Goal: Task Accomplishment & Management: Manage account settings

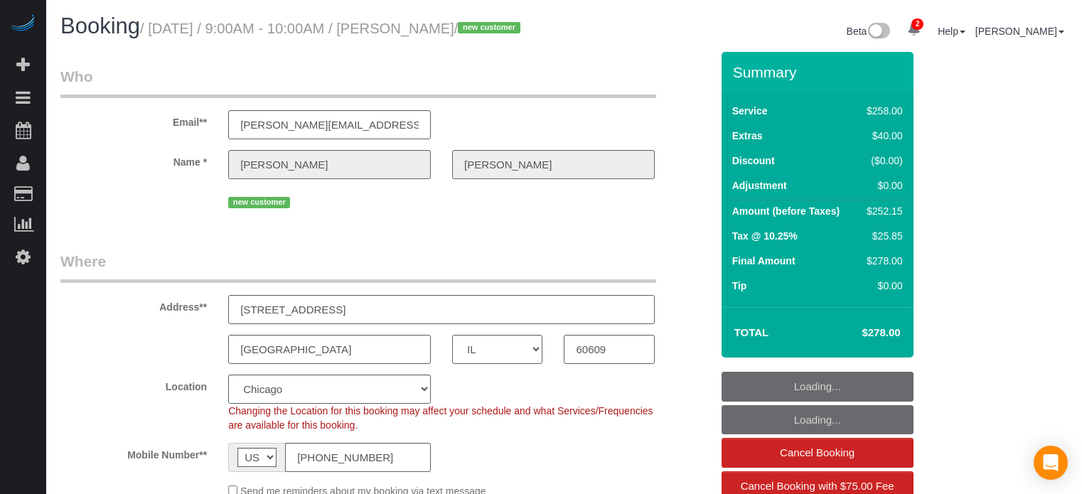
select select "IL"
select select "number:9"
select select "object:867"
select select "5"
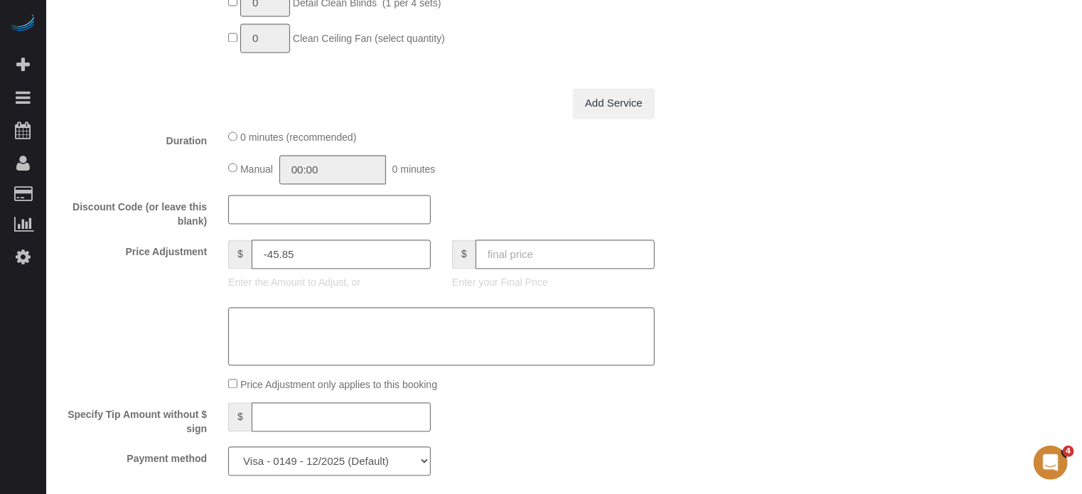
scroll to position [1422, 0]
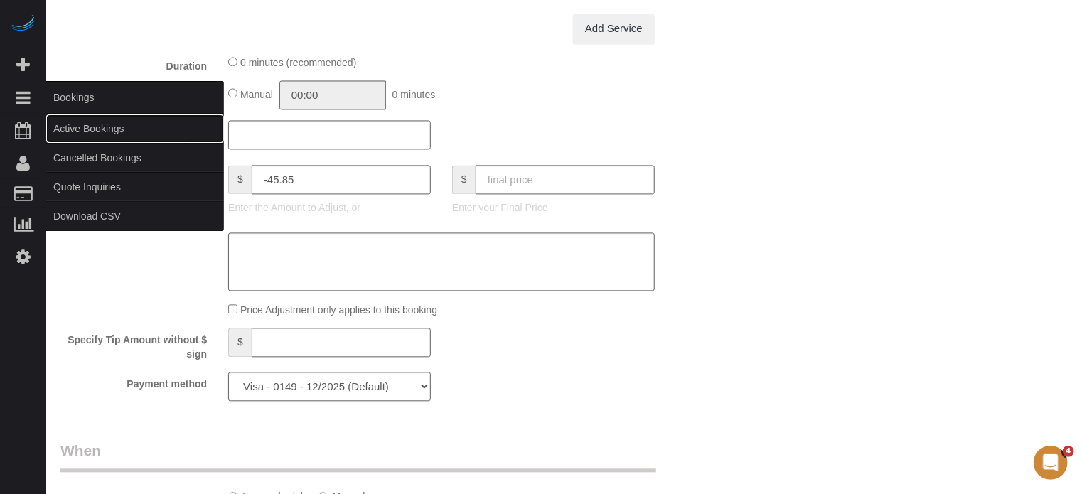
click at [74, 121] on link "Active Bookings" at bounding box center [135, 128] width 178 height 28
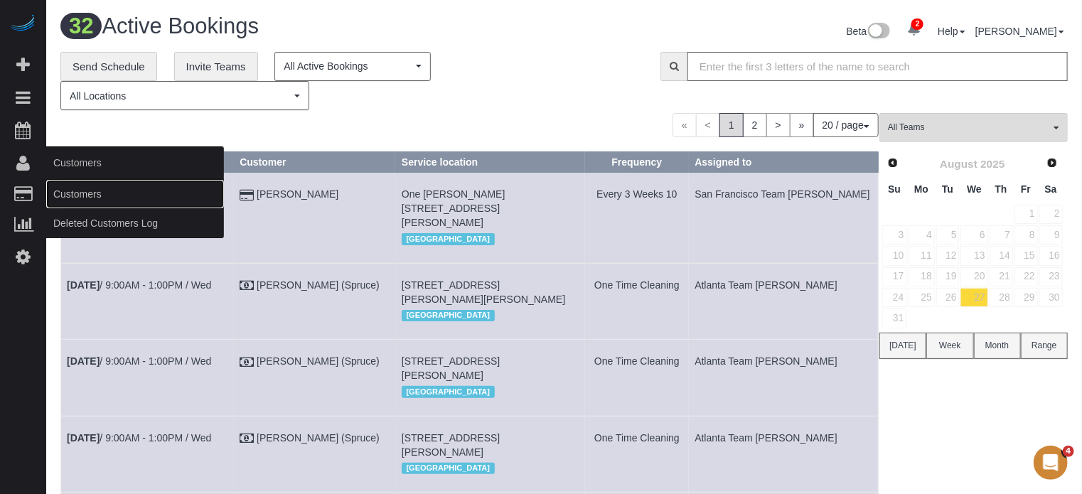
click at [68, 188] on link "Customers" at bounding box center [135, 194] width 178 height 28
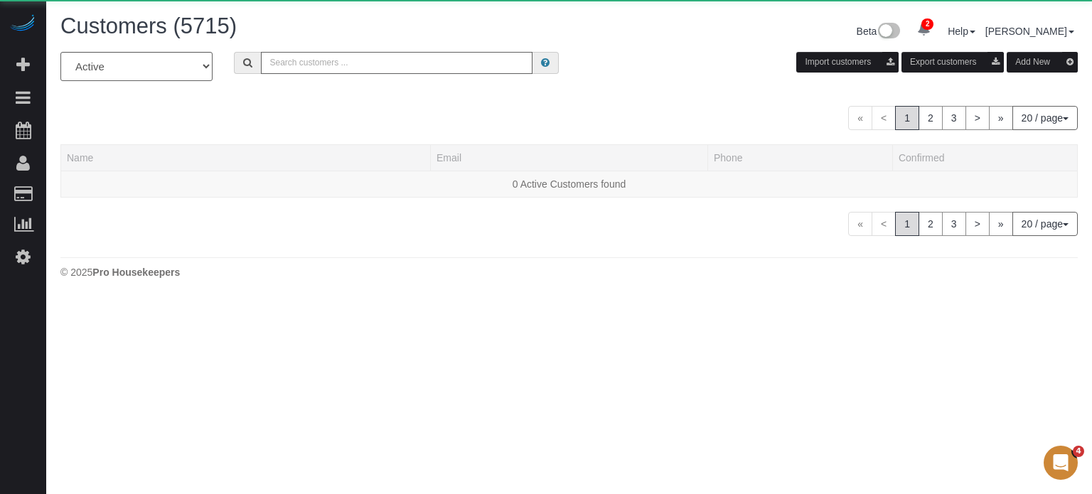
click at [352, 67] on input "text" at bounding box center [397, 63] width 272 height 22
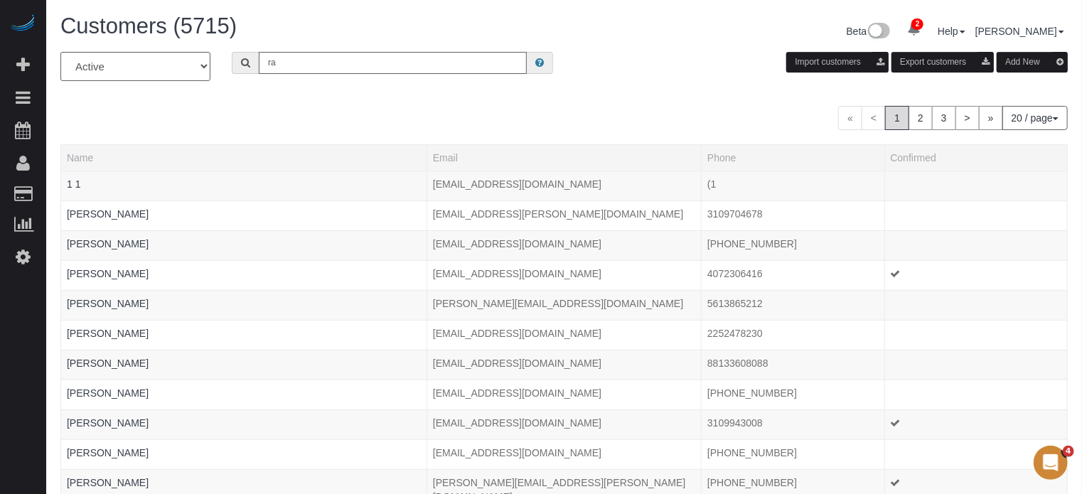
type input "Randy Ellis"
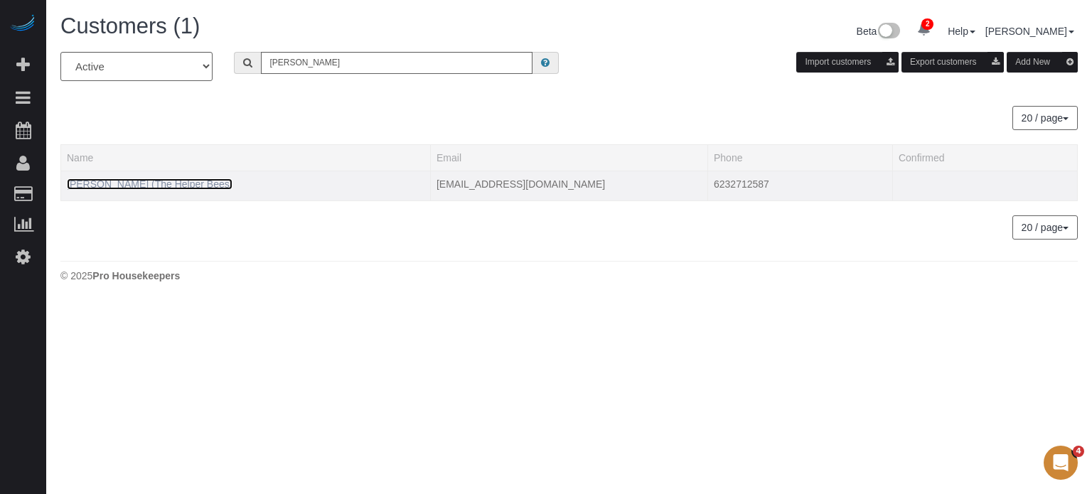
click at [171, 178] on link "Randy Ellis (The Helper Bees)" at bounding box center [150, 183] width 166 height 11
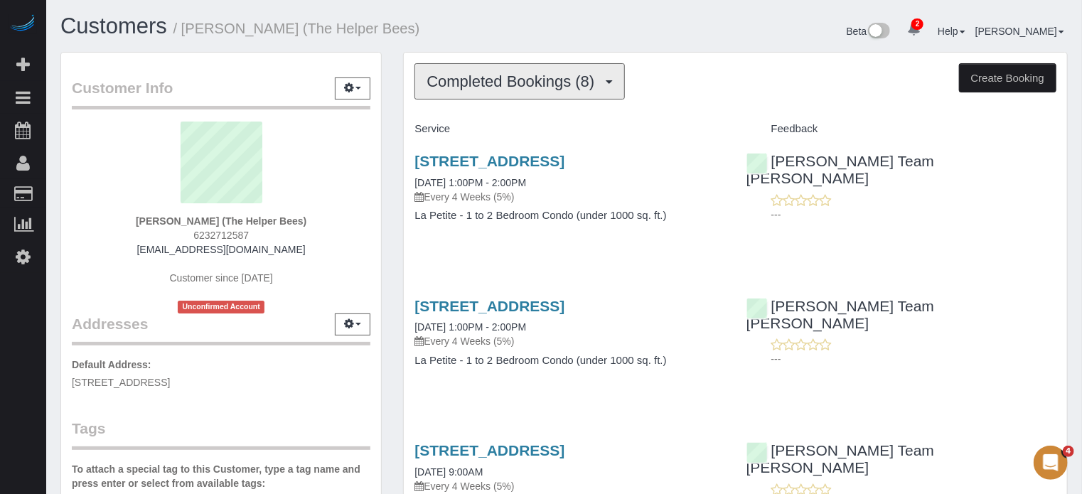
click at [491, 87] on span "Completed Bookings (8)" at bounding box center [514, 82] width 175 height 18
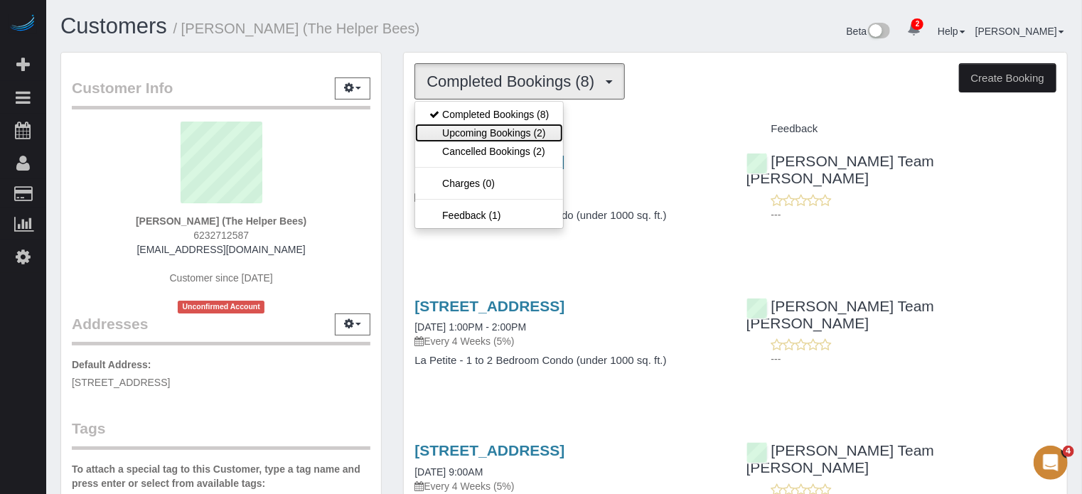
click at [501, 128] on link "Upcoming Bookings (2)" at bounding box center [489, 133] width 148 height 18
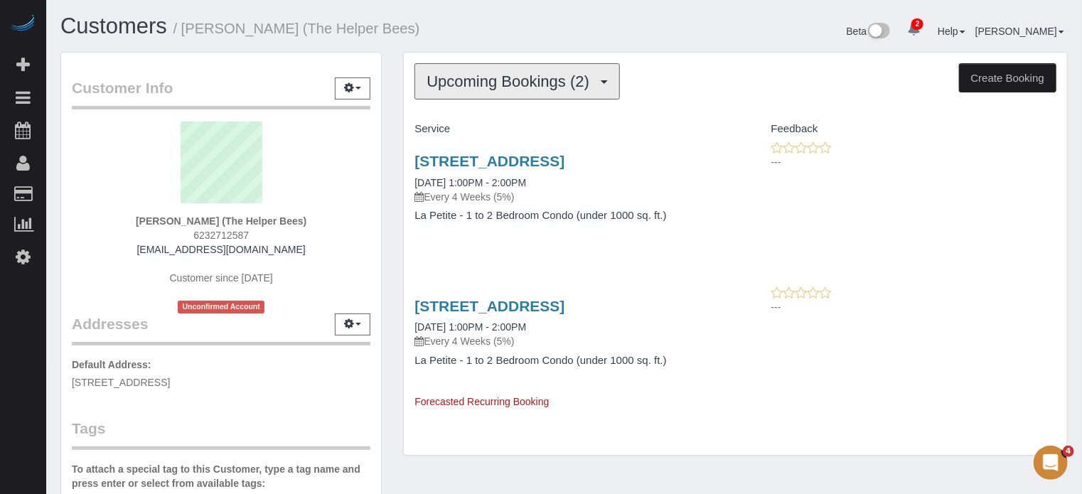
click at [506, 80] on span "Upcoming Bookings (2)" at bounding box center [512, 82] width 170 height 18
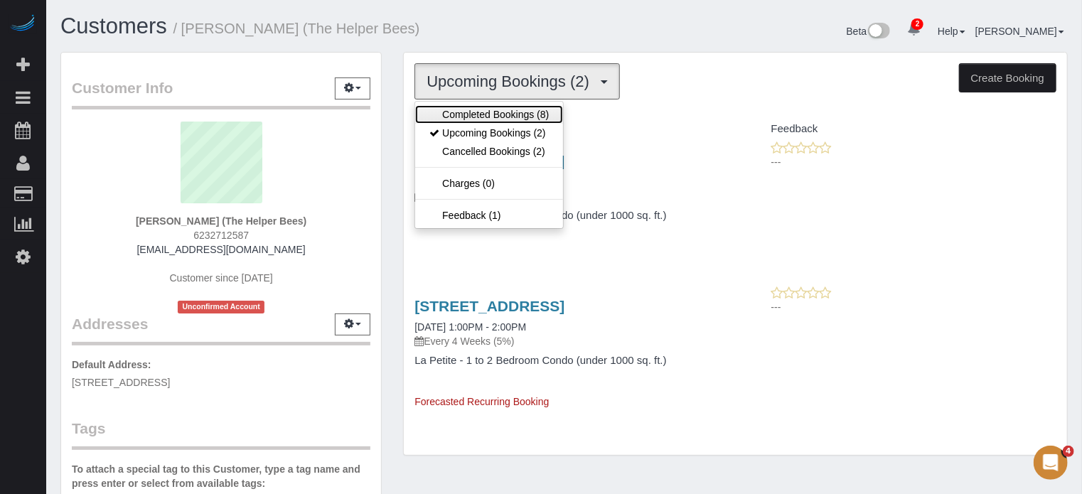
click at [500, 109] on link "Completed Bookings (8)" at bounding box center [489, 114] width 148 height 18
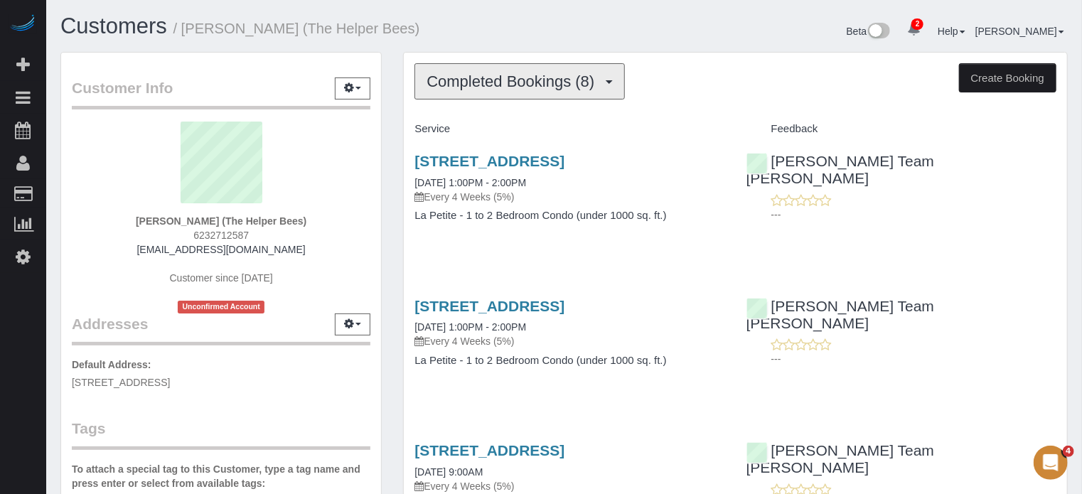
click at [496, 79] on span "Completed Bookings (8)" at bounding box center [514, 82] width 175 height 18
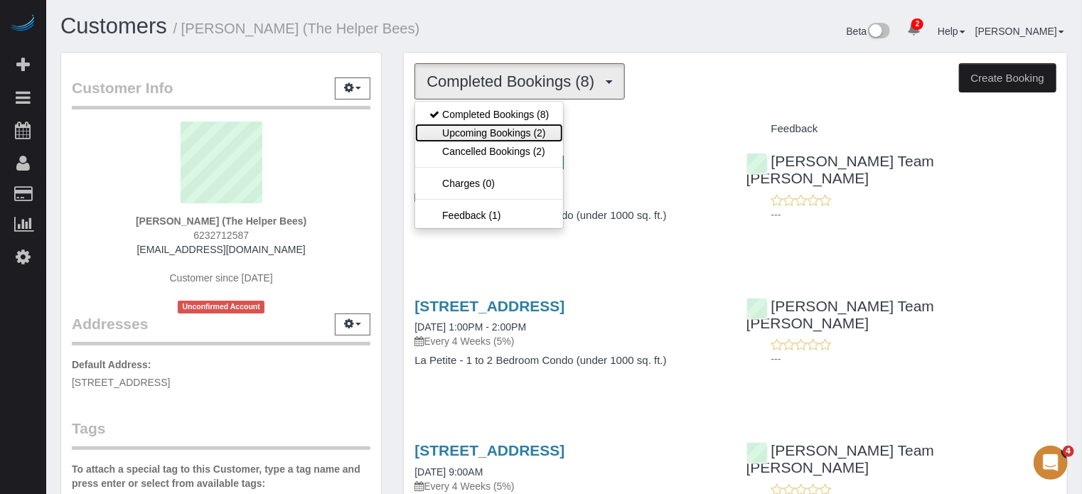
click at [496, 124] on link "Upcoming Bookings (2)" at bounding box center [489, 133] width 148 height 18
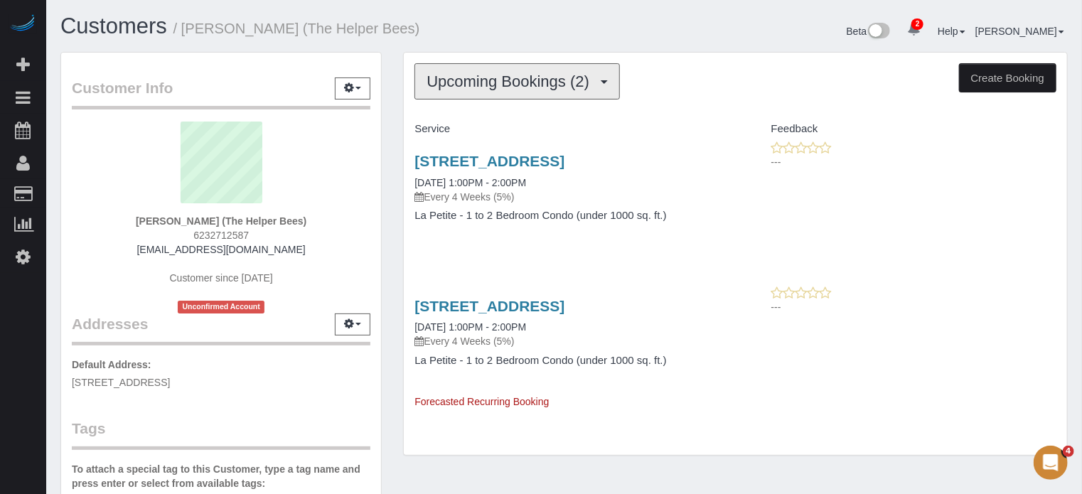
click at [443, 87] on span "Upcoming Bookings (2)" at bounding box center [512, 82] width 170 height 18
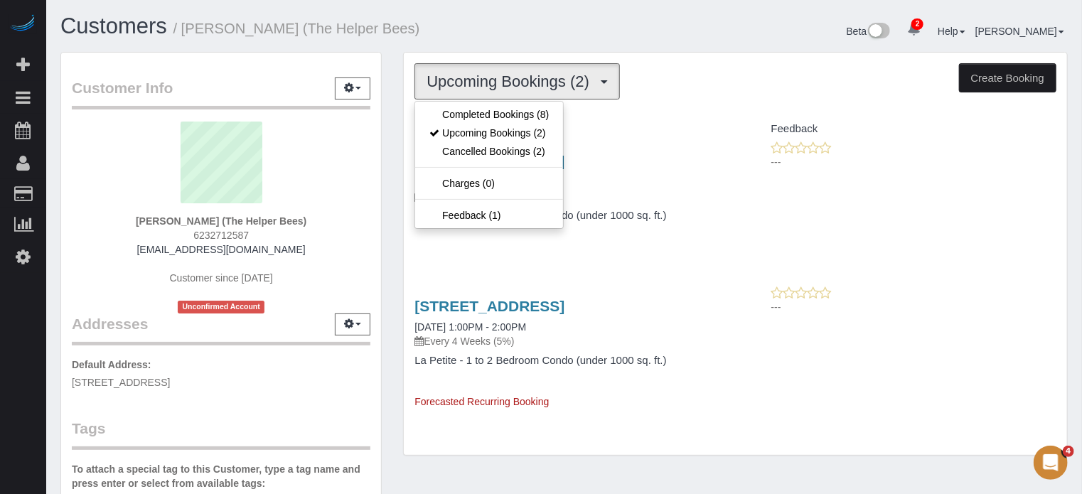
click at [398, 122] on div "Upcoming Bookings (2) Completed Bookings (8) Upcoming Bookings (2) Cancelled Bo…" at bounding box center [736, 261] width 686 height 419
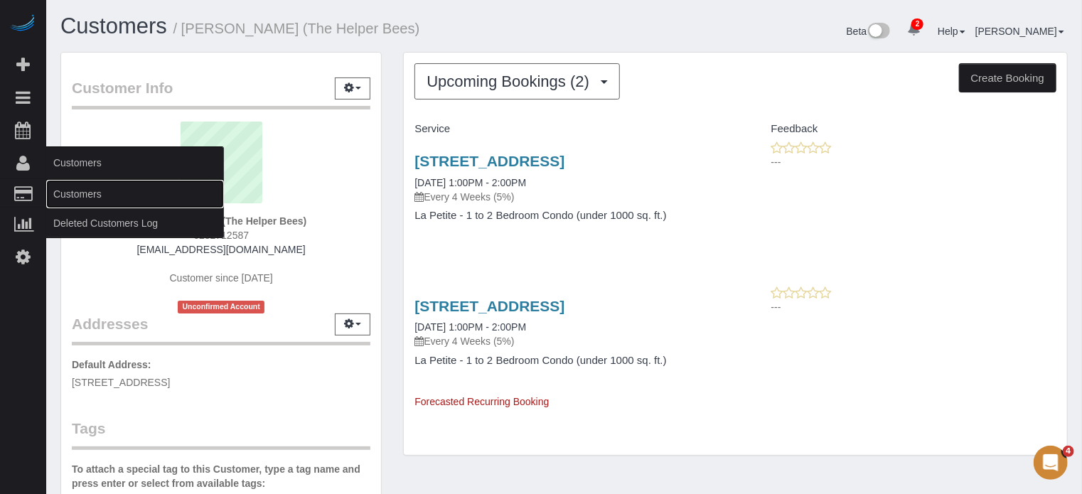
drag, startPoint x: 57, startPoint y: 187, endPoint x: 80, endPoint y: 176, distance: 25.4
click at [57, 187] on link "Customers" at bounding box center [135, 194] width 178 height 28
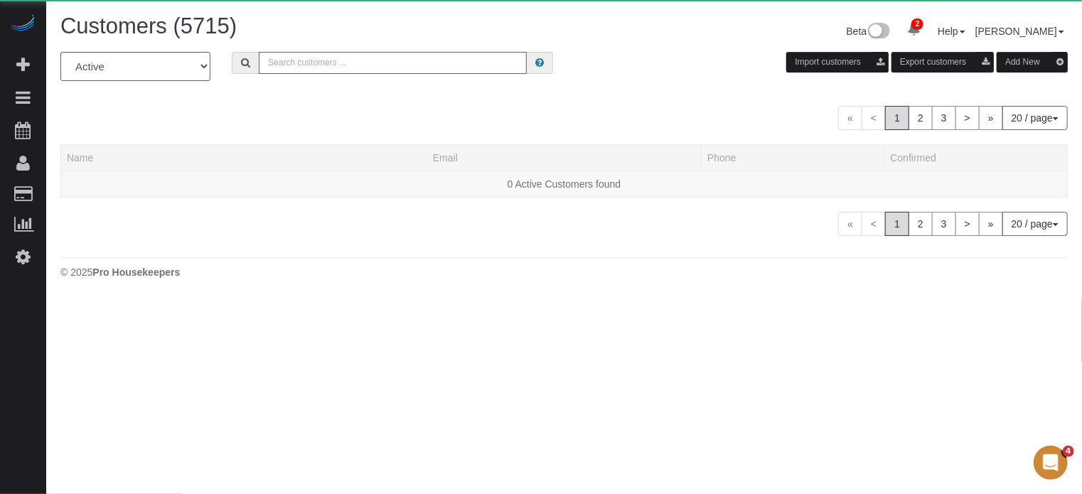
click at [348, 63] on input "text" at bounding box center [393, 63] width 268 height 22
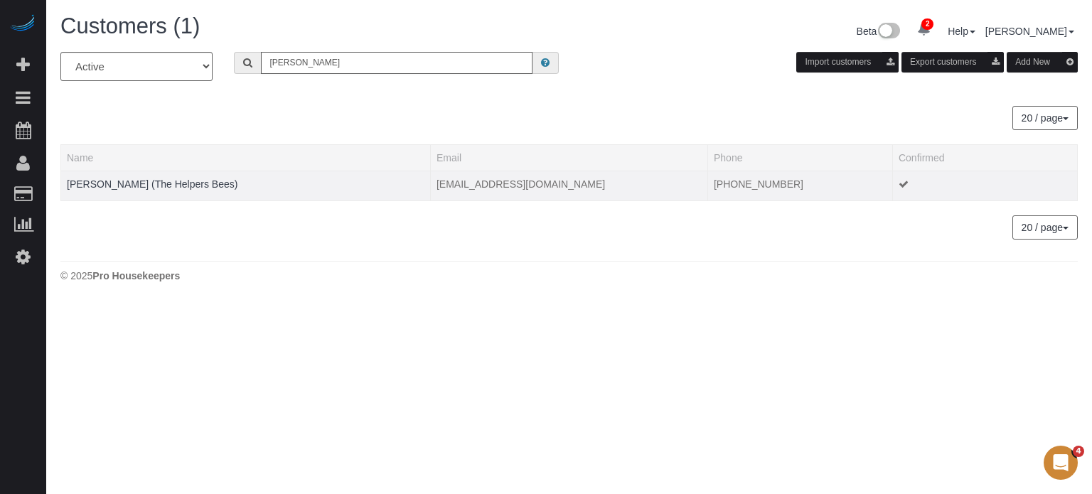
type input "gail j"
click at [129, 176] on td "Gail Jepson (The Helpers Bees)" at bounding box center [246, 186] width 370 height 30
click at [129, 178] on link "Gail Jepson (The Helpers Bees)" at bounding box center [152, 183] width 171 height 11
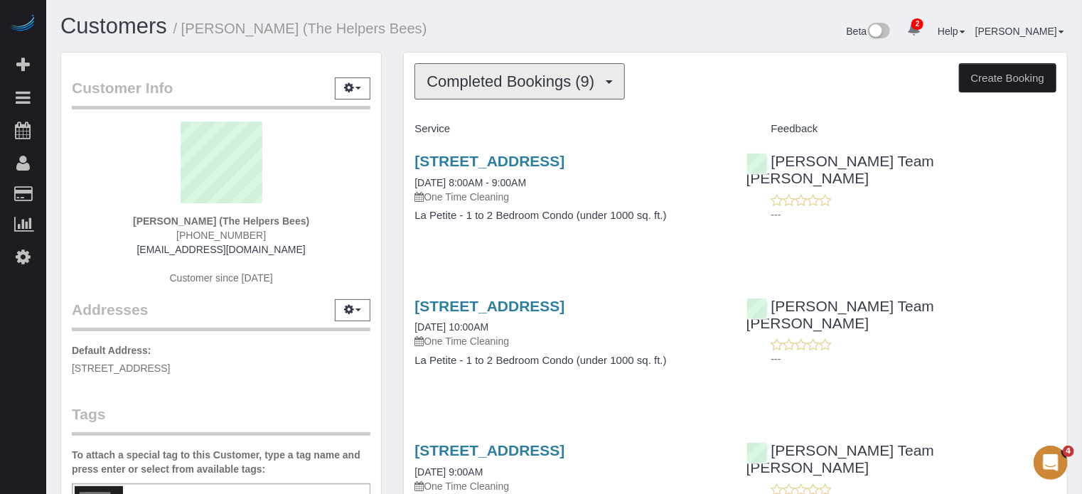
click at [474, 95] on button "Completed Bookings (9)" at bounding box center [520, 81] width 210 height 36
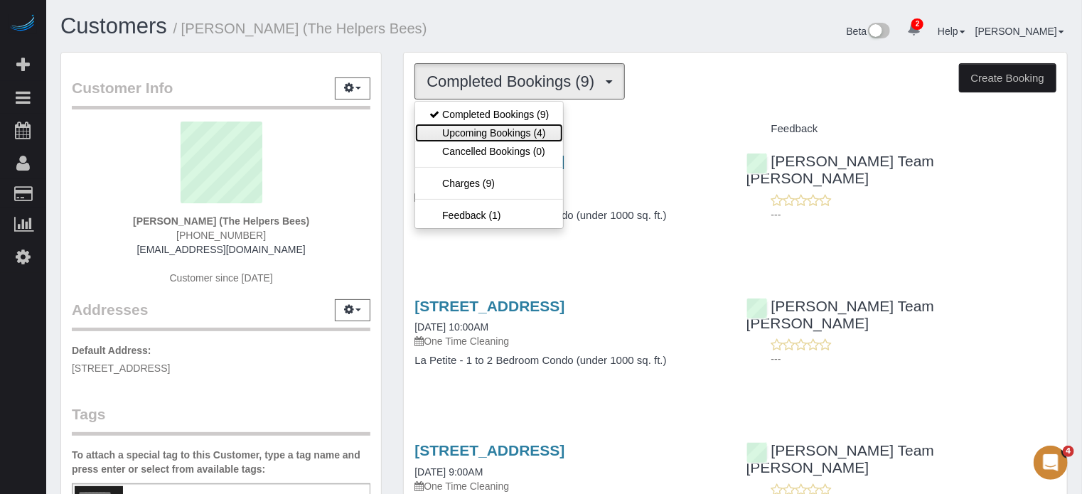
click at [504, 128] on link "Upcoming Bookings (4)" at bounding box center [489, 133] width 148 height 18
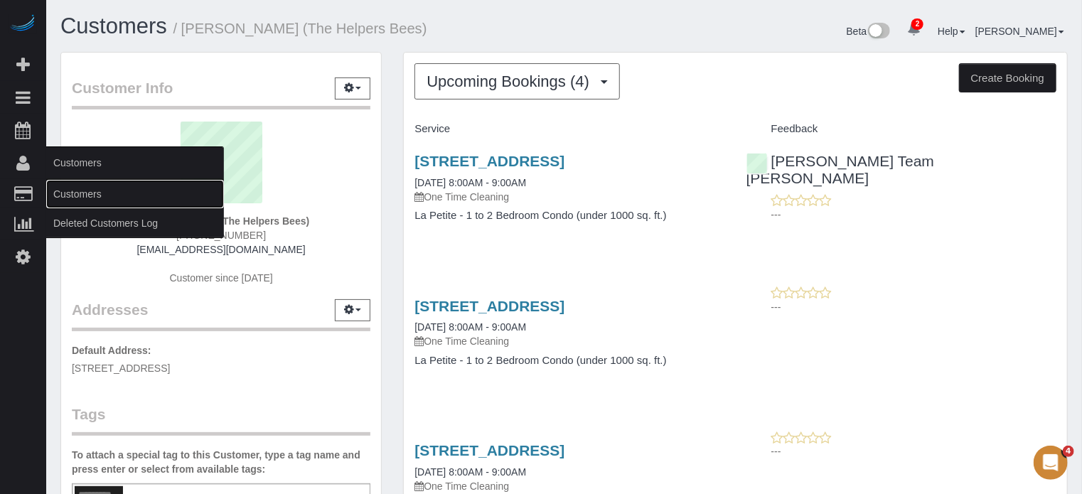
click at [87, 196] on link "Customers" at bounding box center [135, 194] width 178 height 28
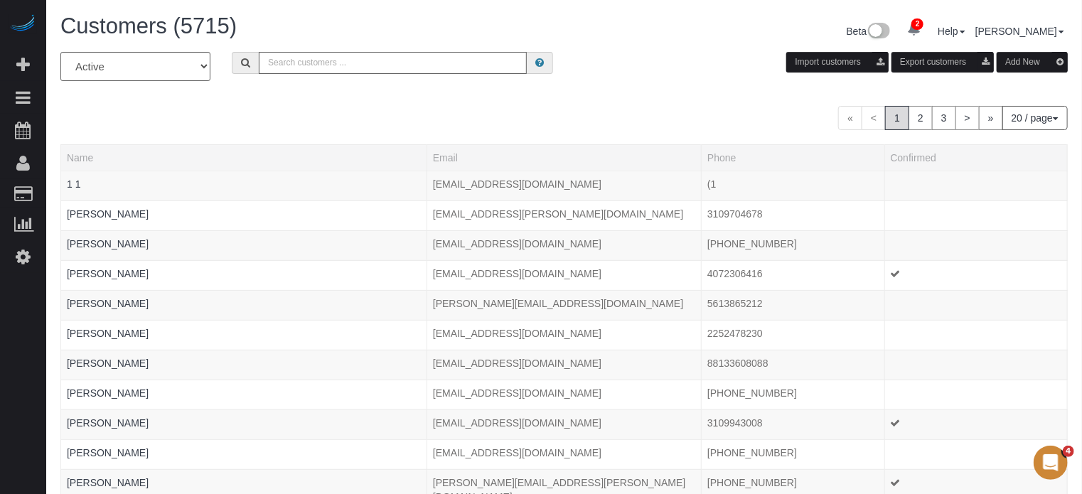
click at [398, 73] on input "text" at bounding box center [393, 63] width 268 height 22
type input "Timothy Raynor"
click at [388, 59] on input "Timothy Raynor" at bounding box center [393, 63] width 268 height 22
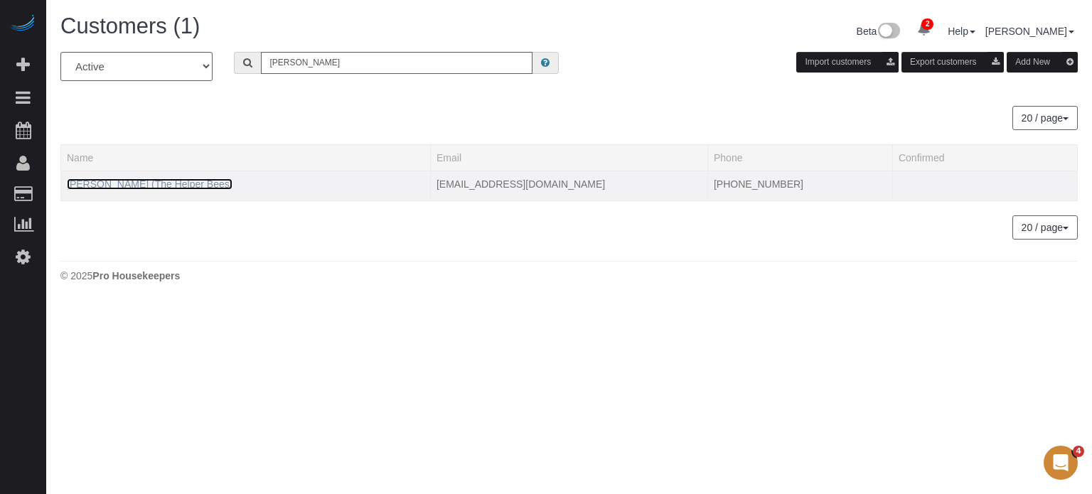
click at [174, 181] on link "Timothy Raynor (The Helper Bees)" at bounding box center [150, 183] width 166 height 11
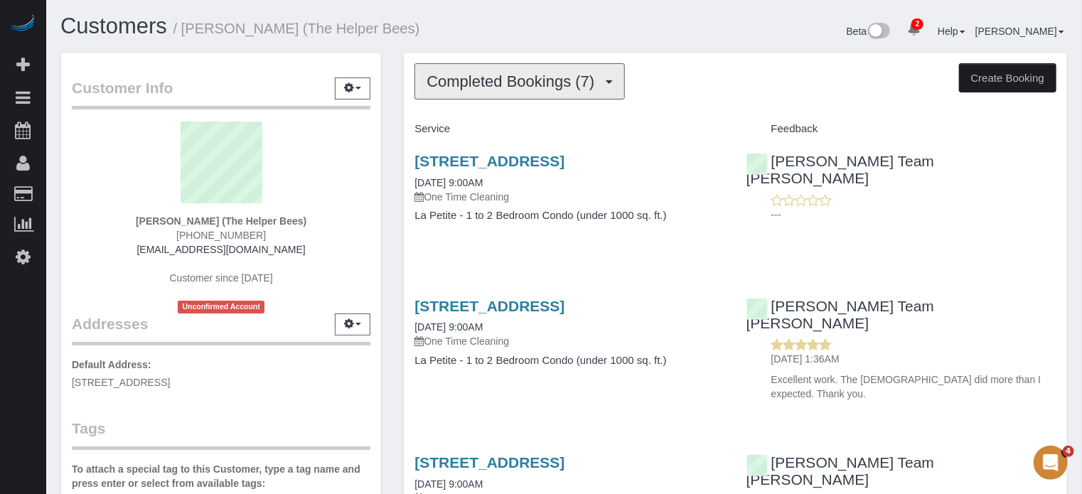
click at [475, 75] on span "Completed Bookings (7)" at bounding box center [514, 82] width 175 height 18
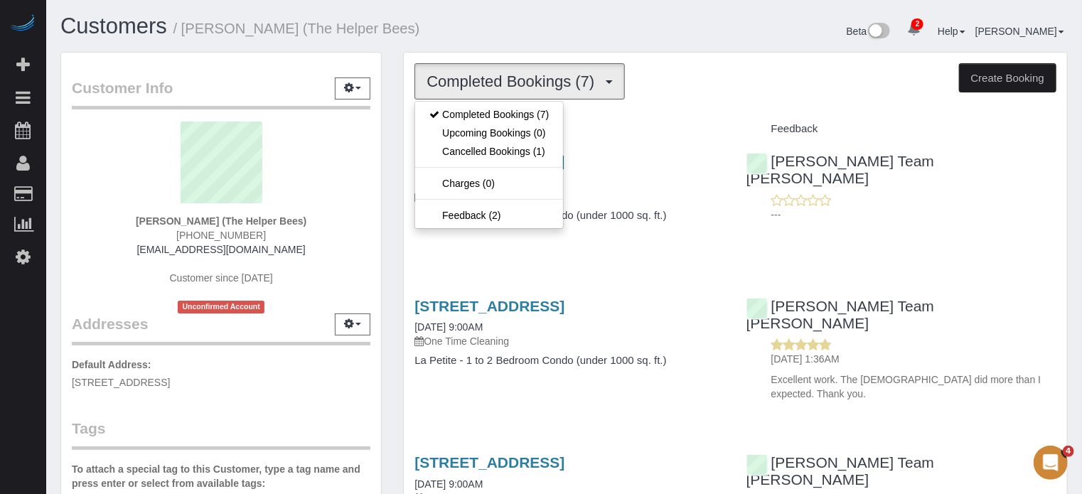
click at [481, 25] on h1 "Customers / Timothy Raynor (The Helper Bees)" at bounding box center [307, 26] width 494 height 24
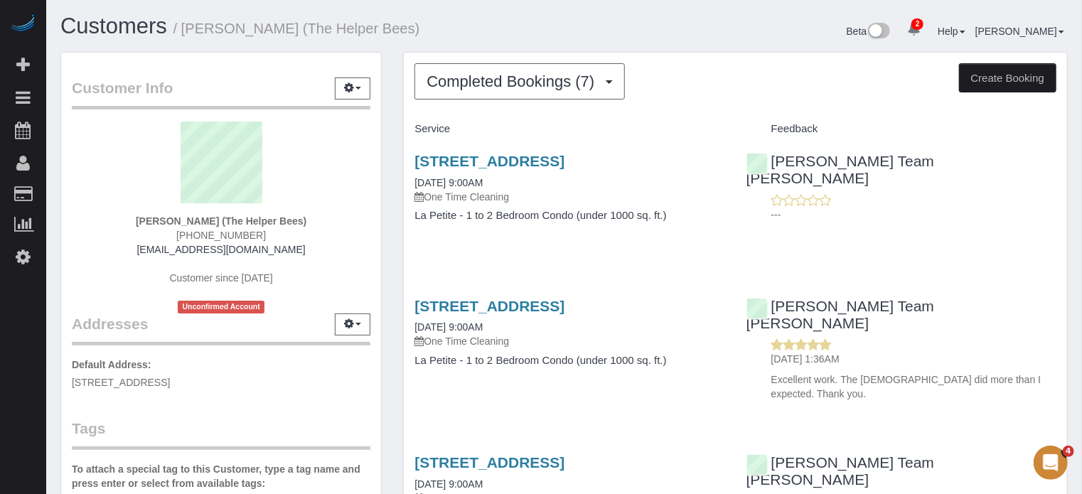
drag, startPoint x: 410, startPoint y: 28, endPoint x: 185, endPoint y: 33, distance: 224.8
click at [185, 33] on h1 "Customers / Timothy Raynor (The Helper Bees)" at bounding box center [307, 26] width 494 height 24
click at [185, 33] on small "/ Timothy Raynor (The Helper Bees)" at bounding box center [297, 29] width 247 height 16
drag, startPoint x: 185, startPoint y: 31, endPoint x: 395, endPoint y: 29, distance: 210.5
click at [395, 29] on small "/ Timothy Raynor (The Helper Bees)" at bounding box center [297, 29] width 247 height 16
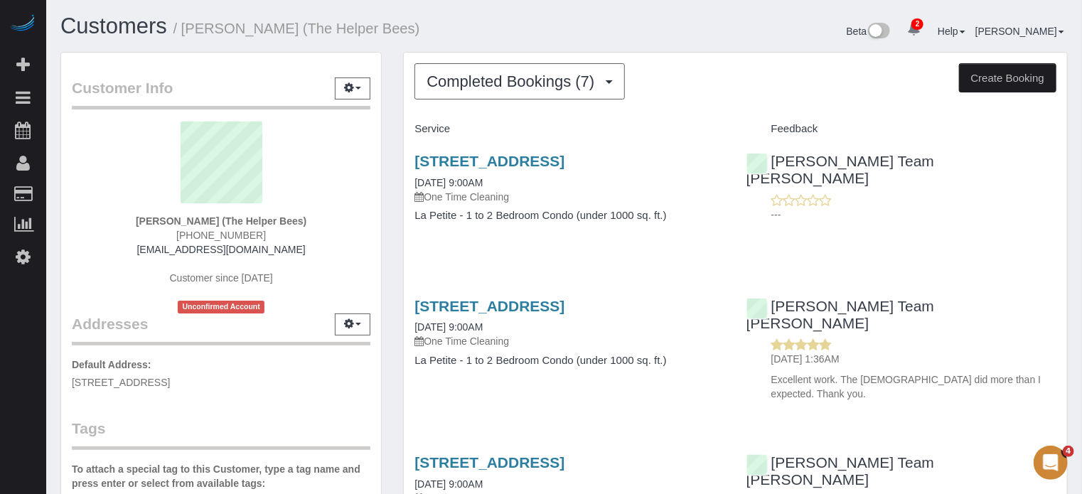
click at [395, 29] on small "/ Timothy Raynor (The Helper Bees)" at bounding box center [297, 29] width 247 height 16
drag, startPoint x: 415, startPoint y: 26, endPoint x: 188, endPoint y: 31, distance: 227.6
click at [188, 31] on h1 "Customers / Timothy Raynor (The Helper Bees)" at bounding box center [307, 26] width 494 height 24
click at [188, 31] on small "/ Timothy Raynor (The Helper Bees)" at bounding box center [297, 29] width 247 height 16
drag, startPoint x: 186, startPoint y: 31, endPoint x: 434, endPoint y: 27, distance: 248.2
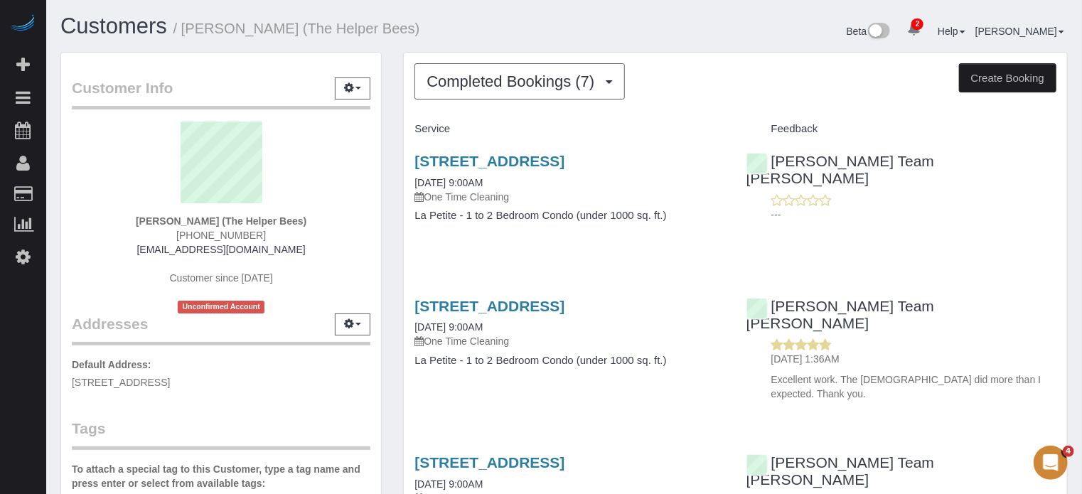
click at [434, 27] on h1 "Customers / Timothy Raynor (The Helper Bees)" at bounding box center [307, 26] width 494 height 24
drag, startPoint x: 427, startPoint y: 31, endPoint x: 186, endPoint y: 26, distance: 240.4
click at [186, 26] on h1 "Customers / Timothy Raynor (The Helper Bees)" at bounding box center [307, 26] width 494 height 24
click at [186, 26] on small "/ Timothy Raynor (The Helper Bees)" at bounding box center [297, 29] width 247 height 16
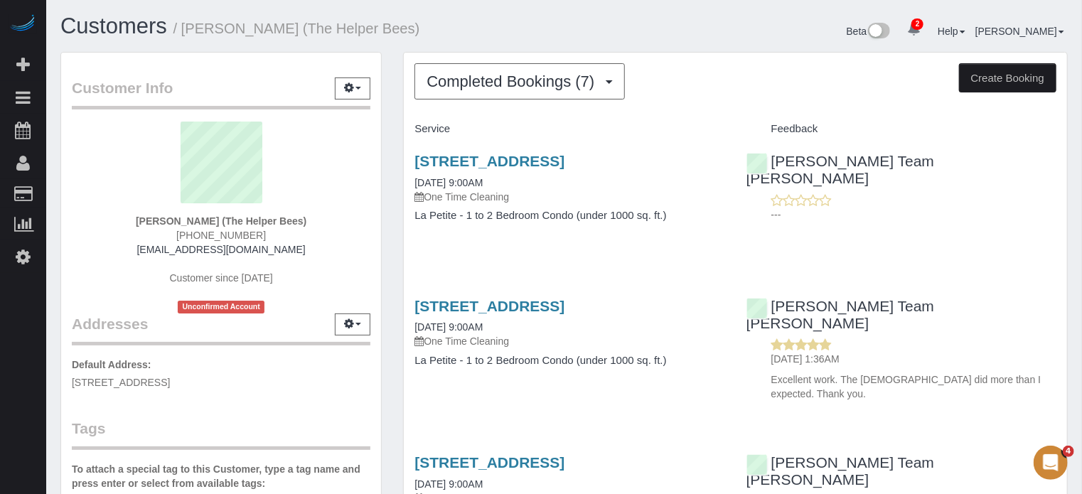
drag, startPoint x: 185, startPoint y: 34, endPoint x: 412, endPoint y: 16, distance: 228.3
click at [412, 16] on h1 "Customers / Timothy Raynor (The Helper Bees)" at bounding box center [307, 26] width 494 height 24
click at [417, 18] on h1 "Customers / Timothy Raynor (The Helper Bees)" at bounding box center [307, 26] width 494 height 24
click at [466, 70] on button "Completed Bookings (7)" at bounding box center [520, 81] width 210 height 36
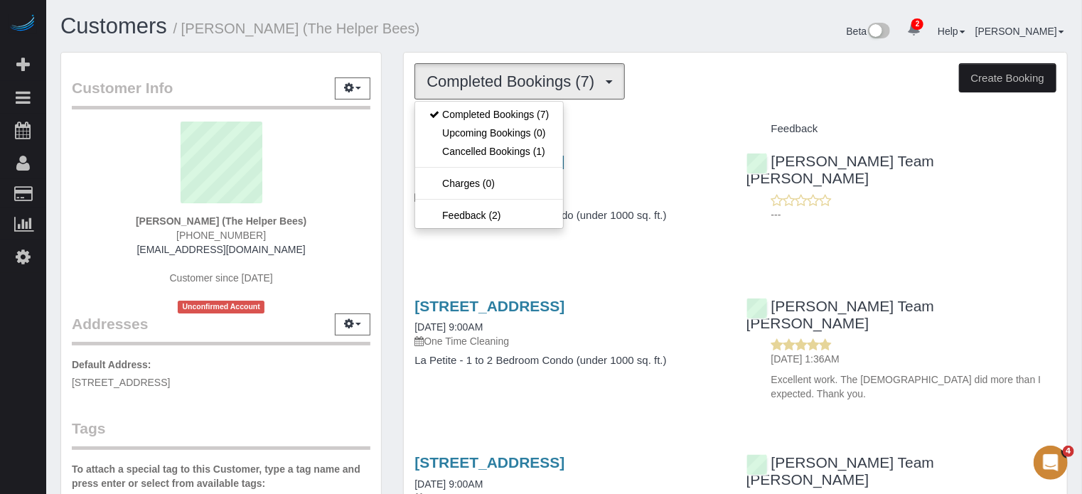
click at [495, 38] on div "Customers / Timothy Raynor (The Helper Bees)" at bounding box center [307, 29] width 515 height 31
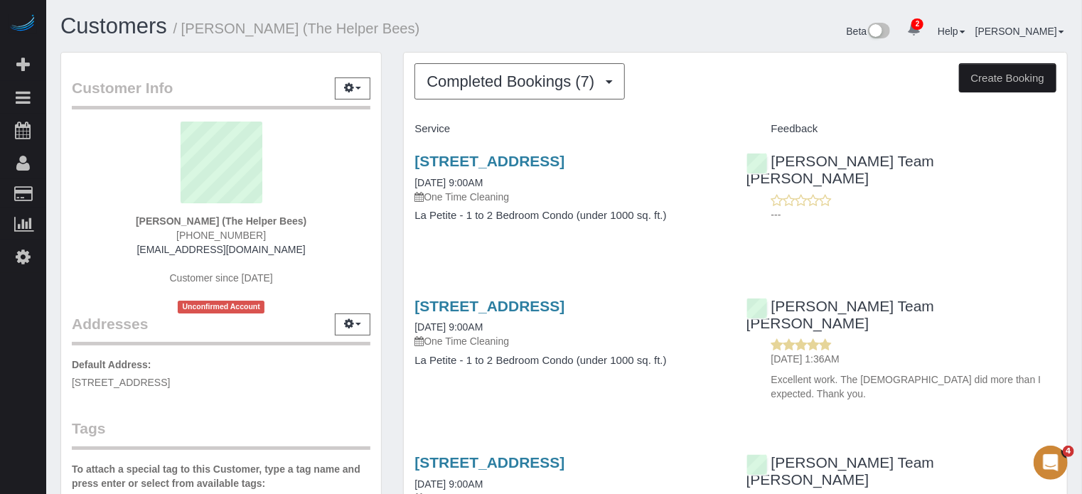
click at [540, 27] on h1 "Customers / Timothy Raynor (The Helper Bees)" at bounding box center [307, 26] width 494 height 24
click at [389, 164] on div "Customer Info Edit Contact Info Send Message Email Preferences Special Sales Ta…" at bounding box center [221, 401] width 343 height 698
click at [390, 160] on div "Customer Info Edit Contact Info Send Message Email Preferences Special Sales Ta…" at bounding box center [221, 401] width 343 height 698
click at [392, 171] on div "Customer Info Edit Contact Info Send Message Email Preferences Special Sales Ta…" at bounding box center [221, 401] width 343 height 698
drag, startPoint x: 393, startPoint y: 154, endPoint x: 540, endPoint y: 162, distance: 147.4
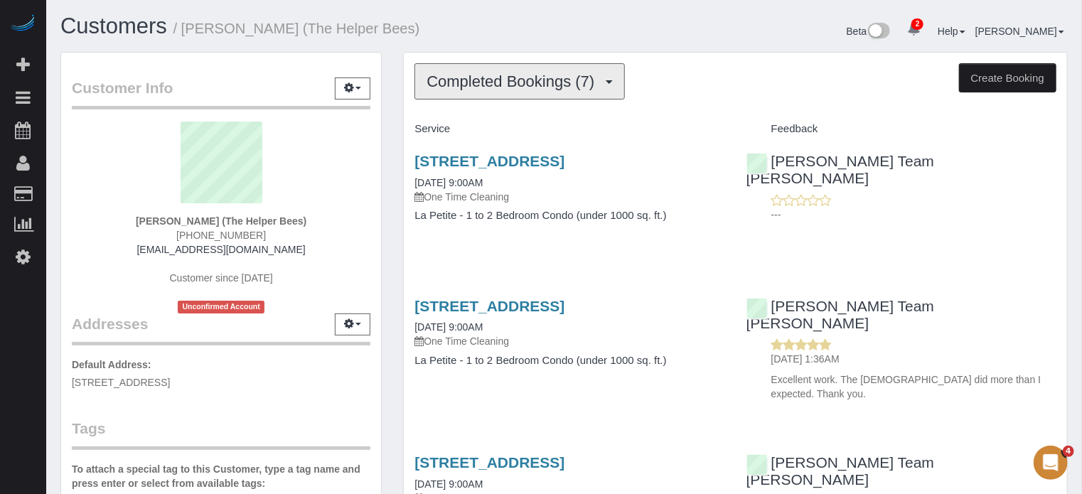
click at [535, 85] on span "Completed Bookings (7)" at bounding box center [514, 82] width 175 height 18
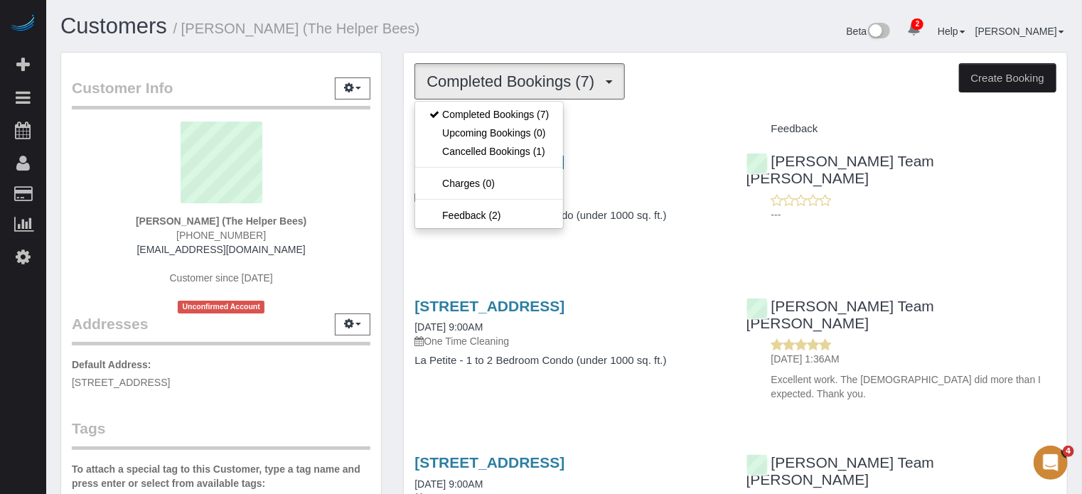
click at [535, 36] on h1 "Customers / Timothy Raynor (The Helper Bees)" at bounding box center [307, 26] width 494 height 24
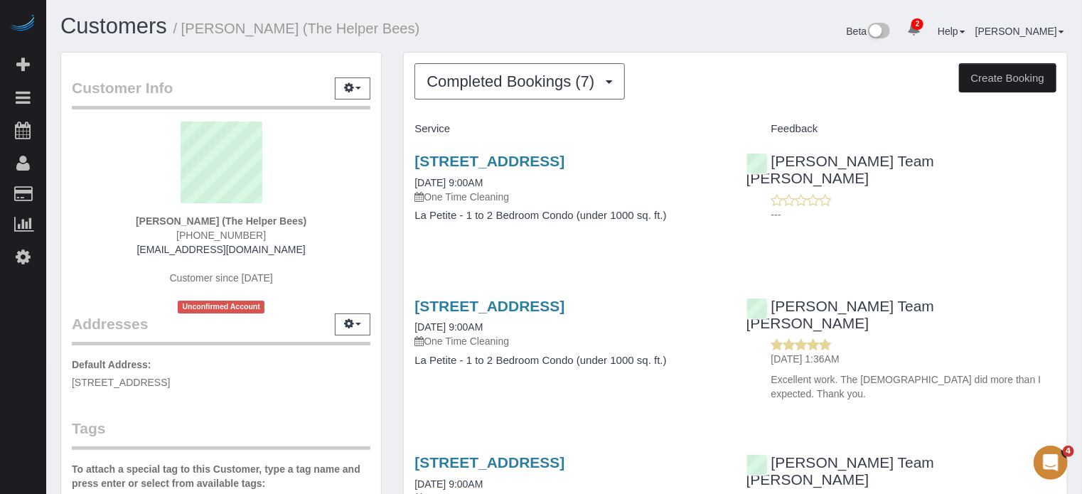
click at [391, 181] on div "Customer Info Edit Contact Info Send Message Email Preferences Special Sales Ta…" at bounding box center [221, 401] width 343 height 698
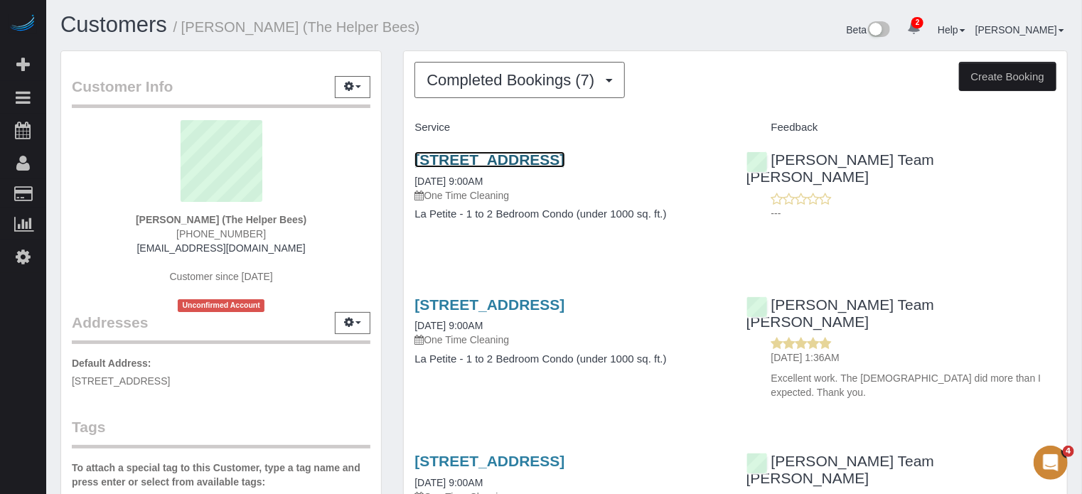
click at [497, 154] on link "12235 N. Augusta Drive, Sun City, AZ 85339" at bounding box center [490, 159] width 150 height 16
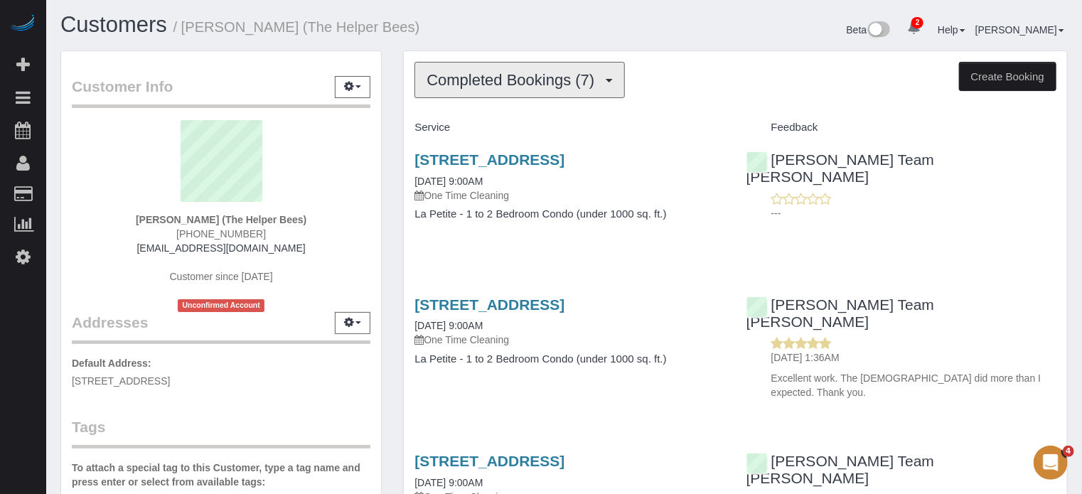
click at [453, 75] on span "Completed Bookings (7)" at bounding box center [514, 80] width 175 height 18
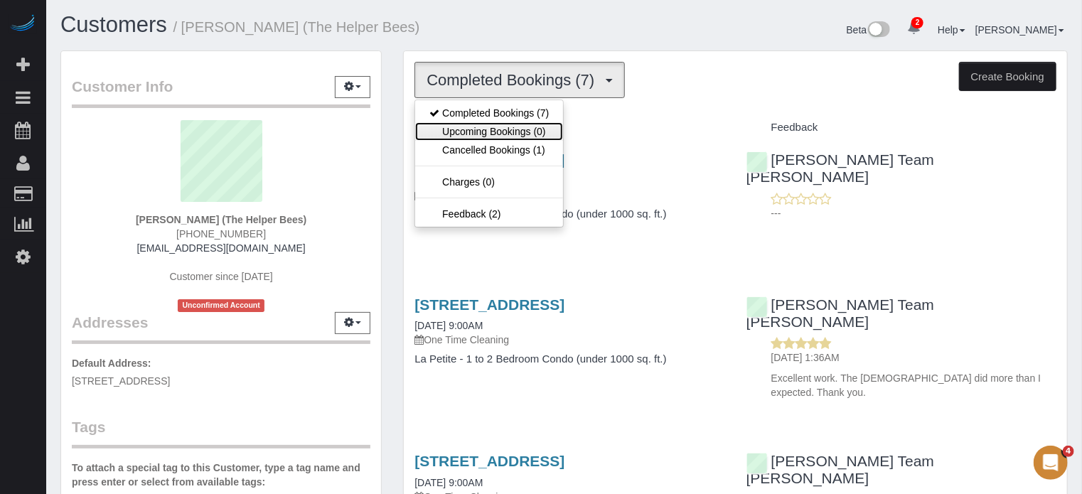
click at [483, 130] on link "Upcoming Bookings (0)" at bounding box center [489, 131] width 148 height 18
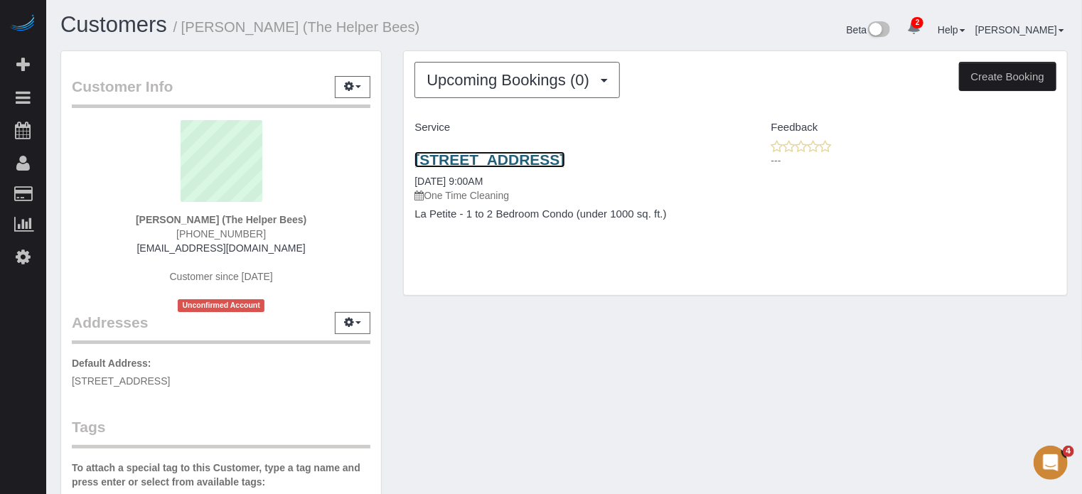
click at [469, 161] on link "12235 N. Augusta Drive, Sun City, AZ 85339" at bounding box center [490, 159] width 150 height 16
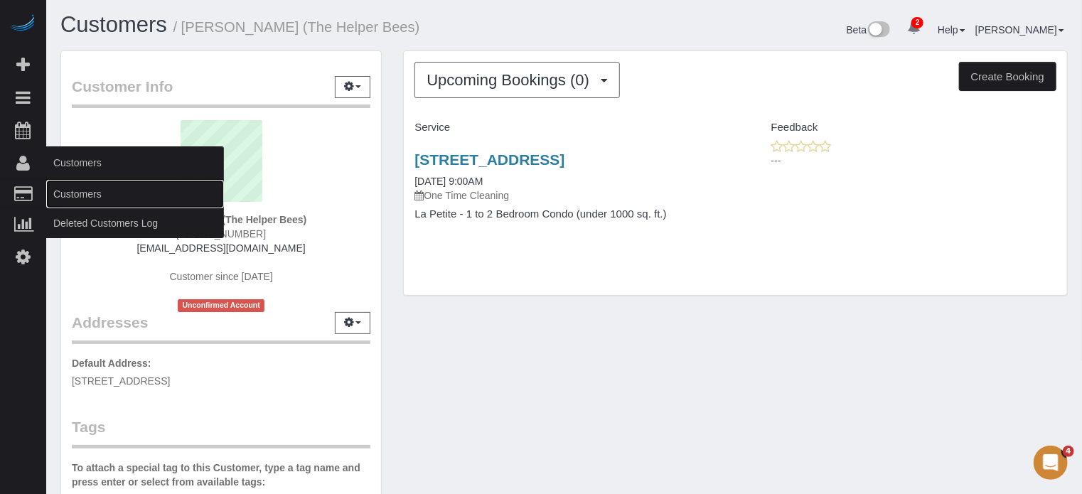
click at [74, 193] on link "Customers" at bounding box center [135, 194] width 178 height 28
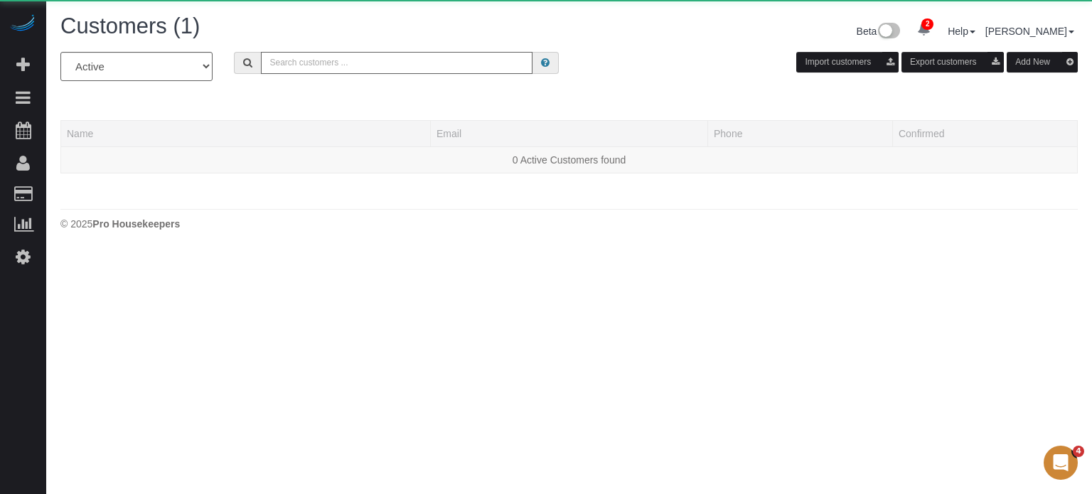
click at [367, 65] on input "text" at bounding box center [397, 63] width 272 height 22
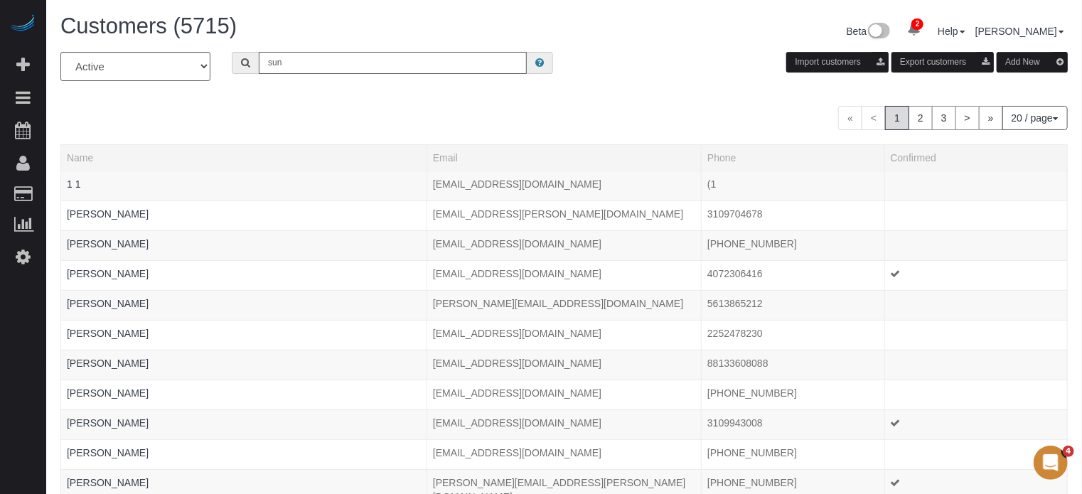
type input "Suncha Bauer"
click at [363, 65] on input "Suncha Bauer" at bounding box center [393, 63] width 268 height 22
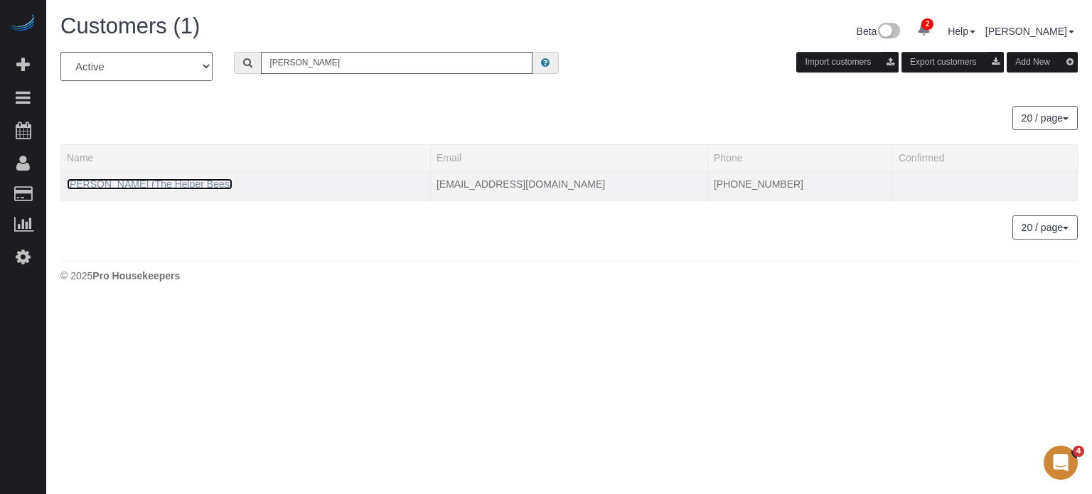
click at [117, 178] on link "Suncha Bauer (The Helper Bees)" at bounding box center [150, 183] width 166 height 11
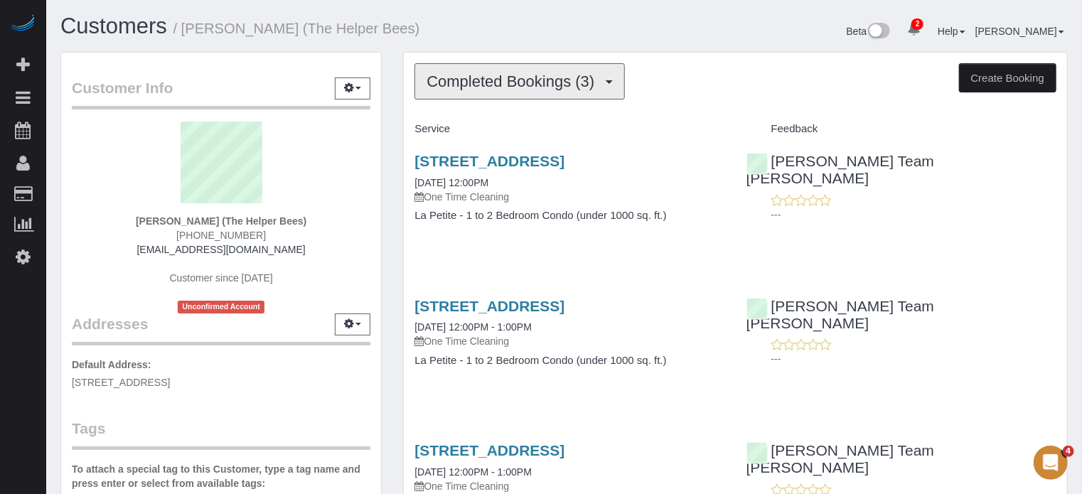
click at [471, 87] on span "Completed Bookings (3)" at bounding box center [514, 82] width 175 height 18
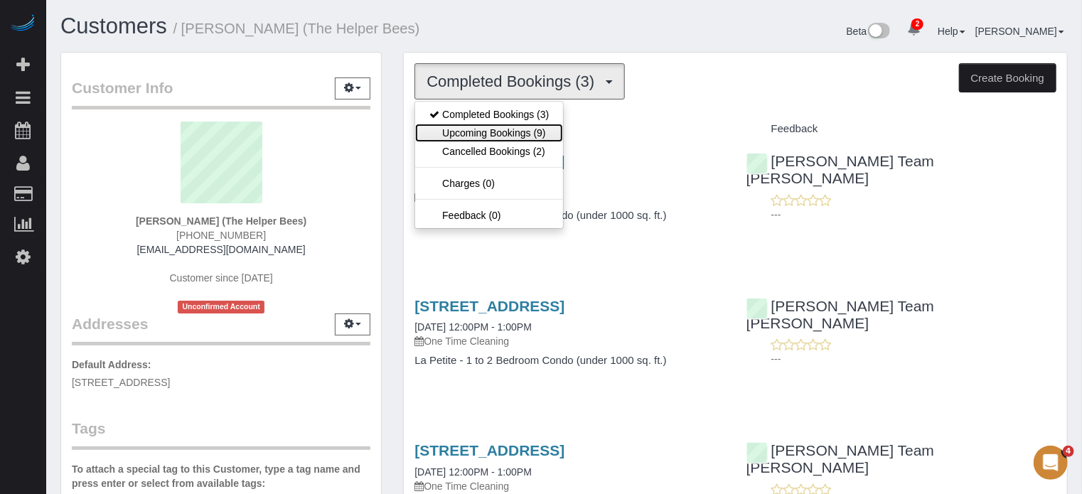
click at [478, 125] on link "Upcoming Bookings (9)" at bounding box center [489, 133] width 148 height 18
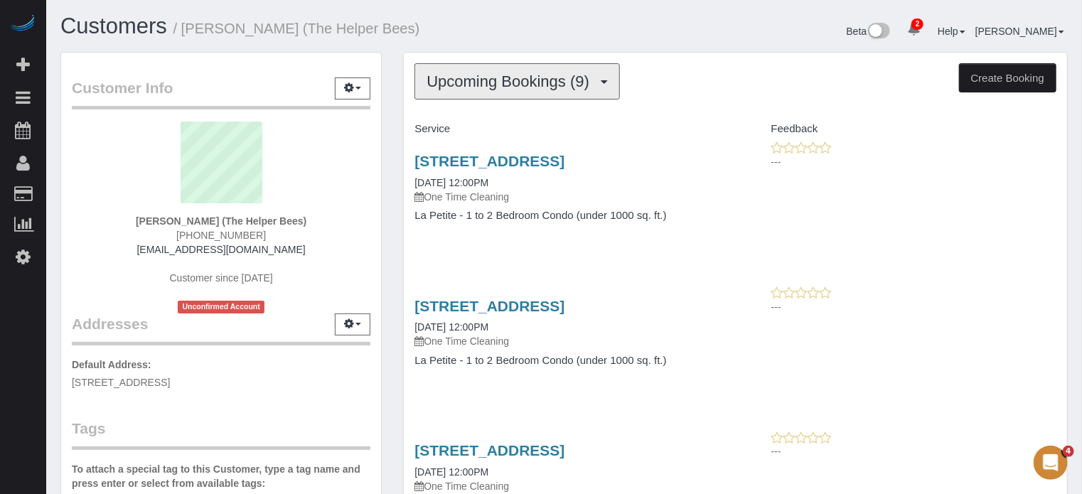
click at [510, 83] on span "Upcoming Bookings (9)" at bounding box center [512, 82] width 170 height 18
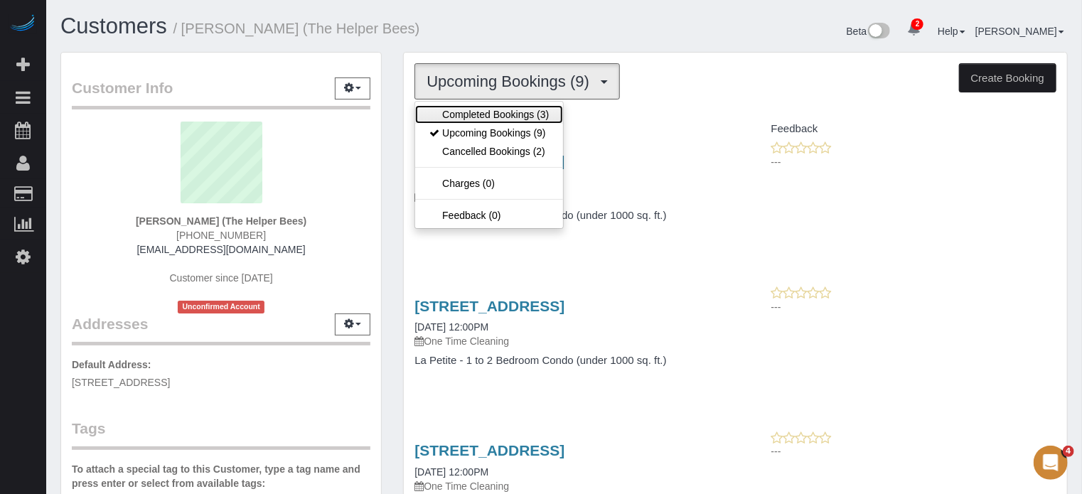
click at [488, 113] on link "Completed Bookings (3)" at bounding box center [489, 114] width 148 height 18
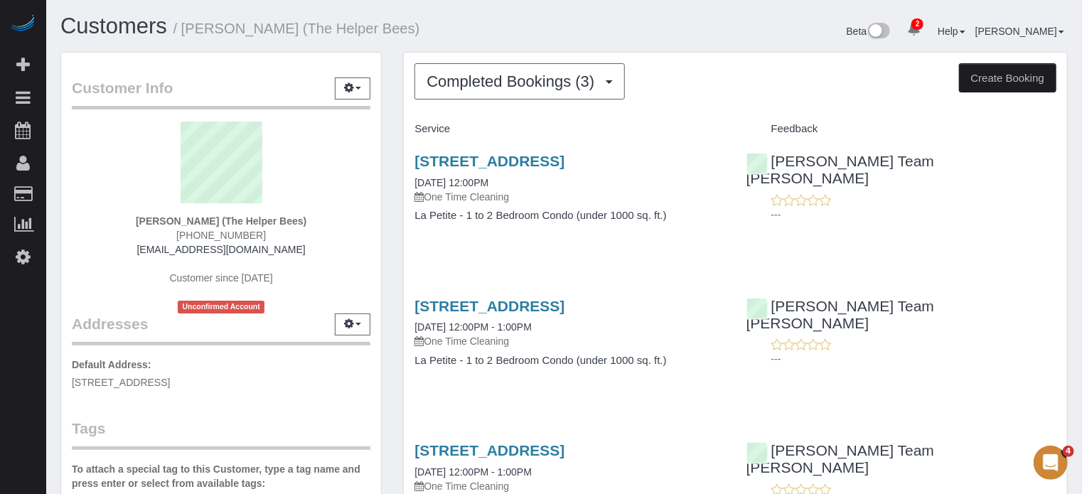
click at [587, 60] on div "Completed Bookings (3) Completed Bookings (3) Upcoming Bookings (9) Cancelled B…" at bounding box center [735, 320] width 663 height 534
click at [577, 76] on span "Completed Bookings (3)" at bounding box center [514, 82] width 175 height 18
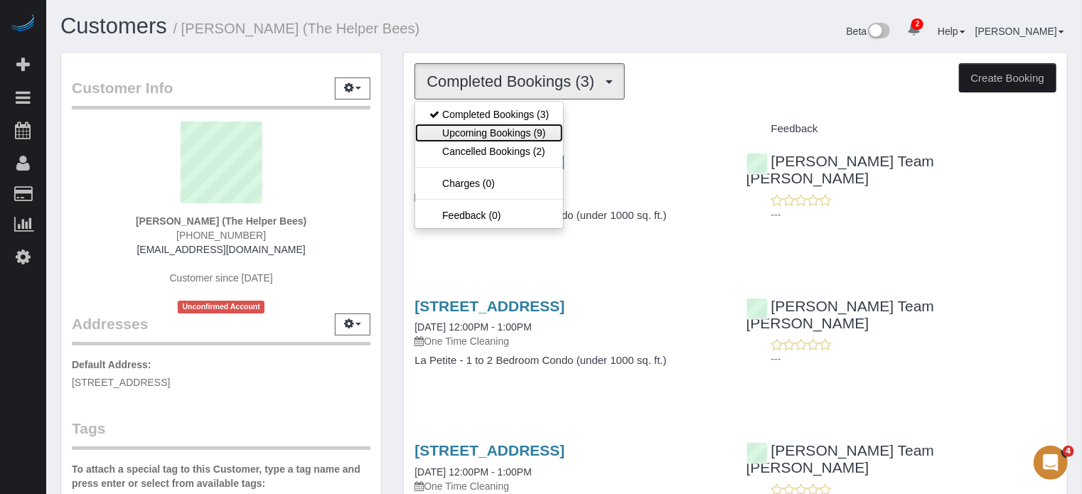
click at [533, 124] on link "Upcoming Bookings (9)" at bounding box center [489, 133] width 148 height 18
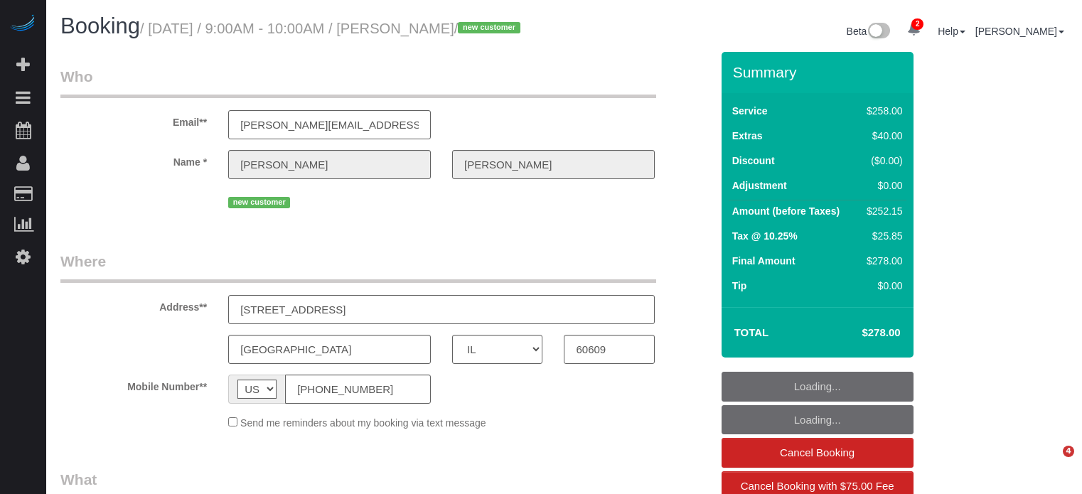
select select "IL"
select select "object:662"
select select "5"
select select "number:9"
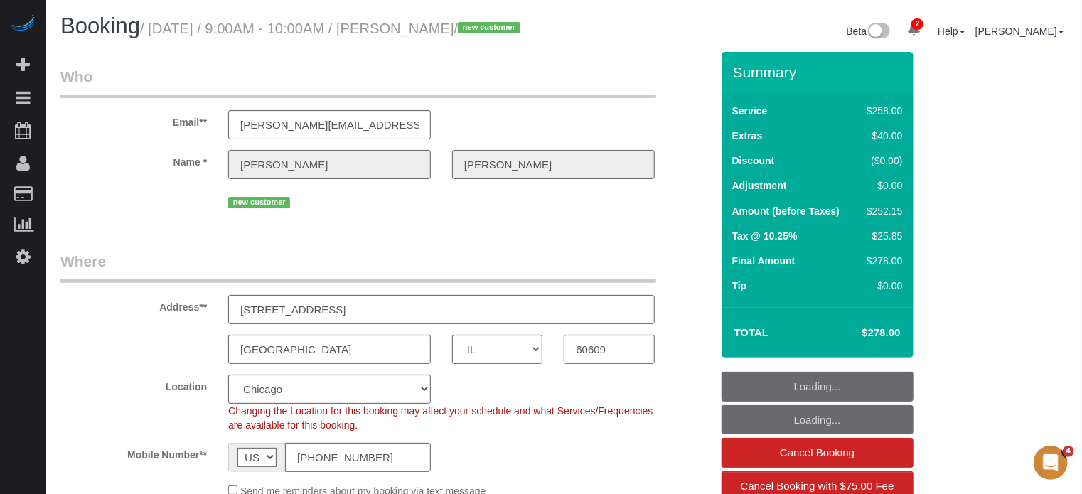
select select "object:867"
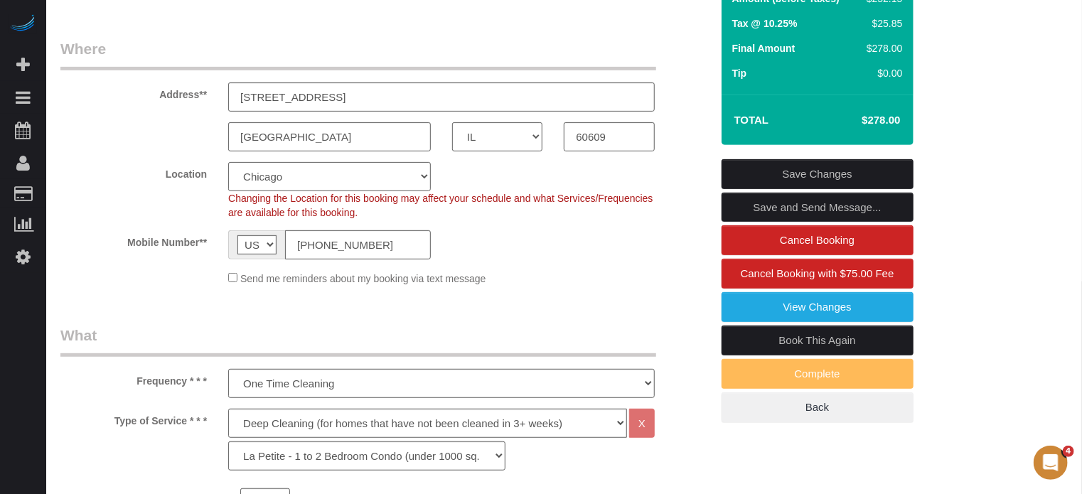
scroll to position [213, 0]
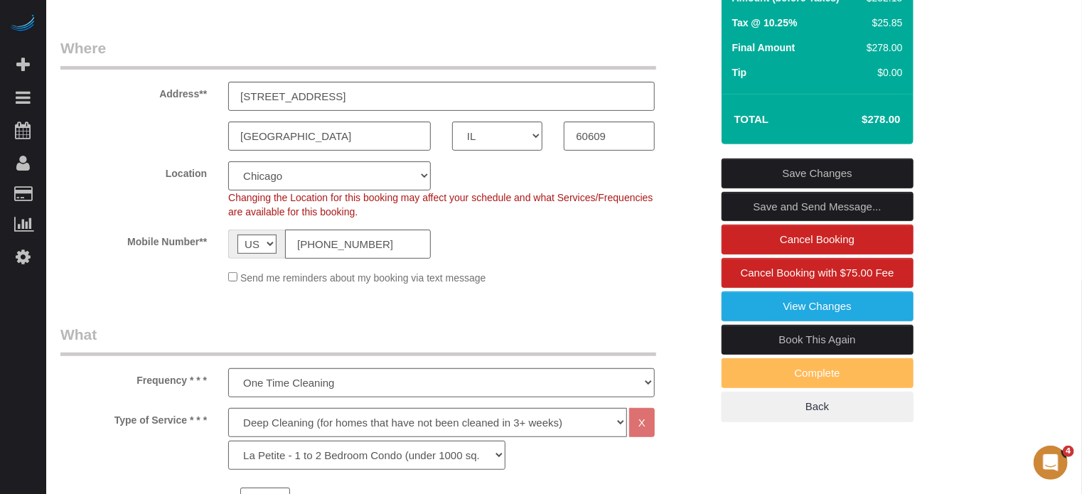
click at [349, 259] on input "(773) 430-3208" at bounding box center [358, 244] width 146 height 29
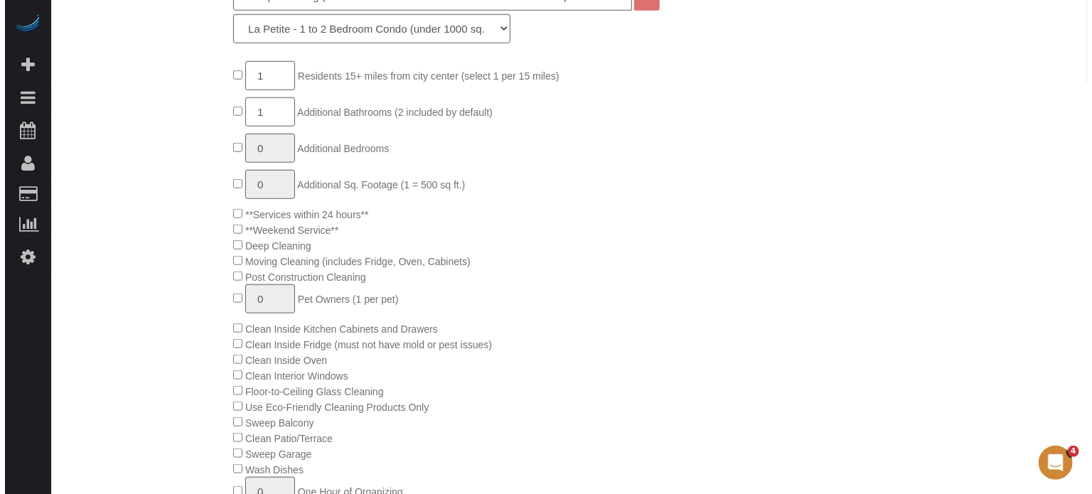
scroll to position [356, 0]
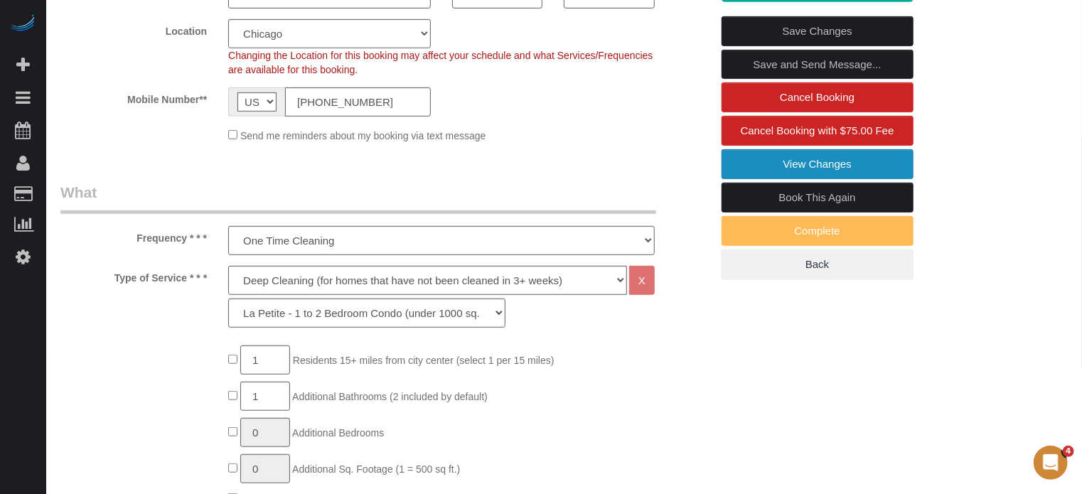
click at [753, 179] on link "View Changes" at bounding box center [818, 164] width 192 height 30
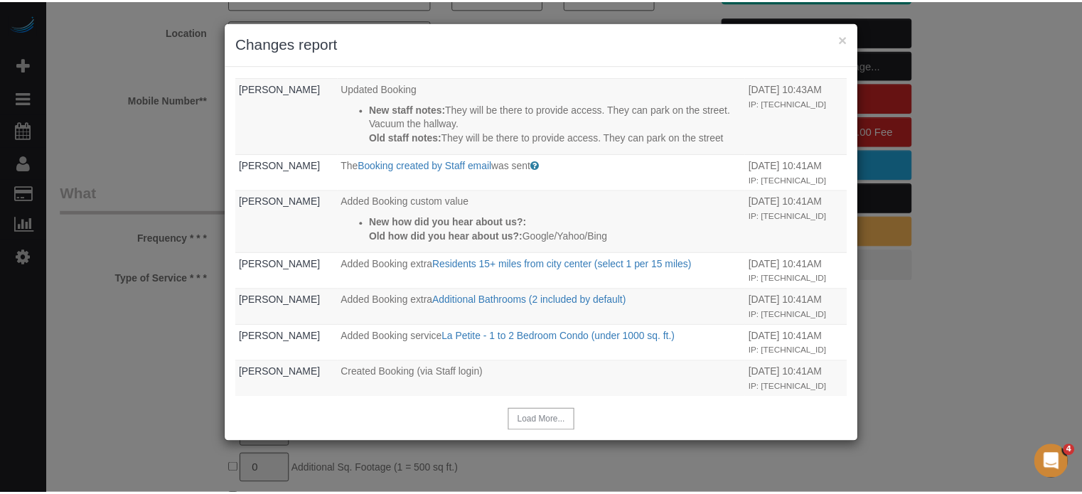
scroll to position [486, 0]
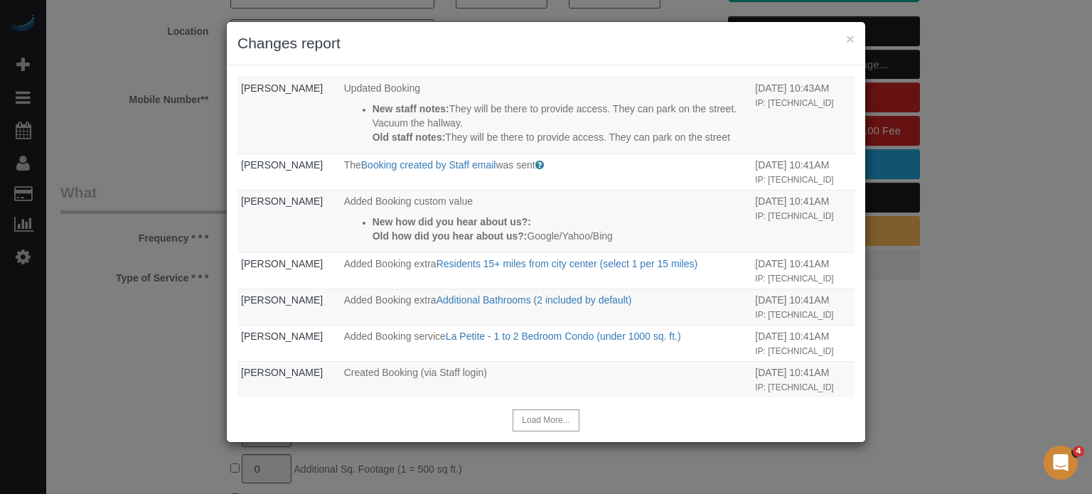
click at [1073, 246] on div "× Changes report Who What When Jon Tavarez Hold Failed. Reason - Transaction de…" at bounding box center [546, 247] width 1092 height 494
drag, startPoint x: 1067, startPoint y: 147, endPoint x: 1013, endPoint y: 142, distance: 53.6
click at [1067, 147] on div "× Changes report Who What When Jon Tavarez Hold Failed. Reason - Transaction de…" at bounding box center [546, 247] width 1092 height 494
click at [186, 89] on div "× Changes report Who What When Jon Tavarez Hold Failed. Reason - Transaction de…" at bounding box center [546, 247] width 1092 height 494
click at [856, 39] on div "× Changes report" at bounding box center [546, 43] width 639 height 43
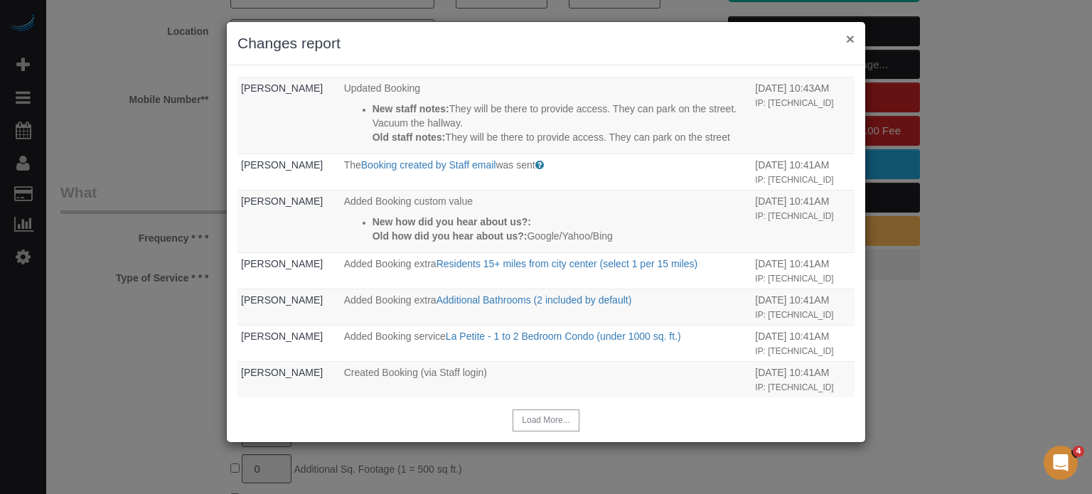
click at [851, 38] on button "×" at bounding box center [850, 38] width 9 height 15
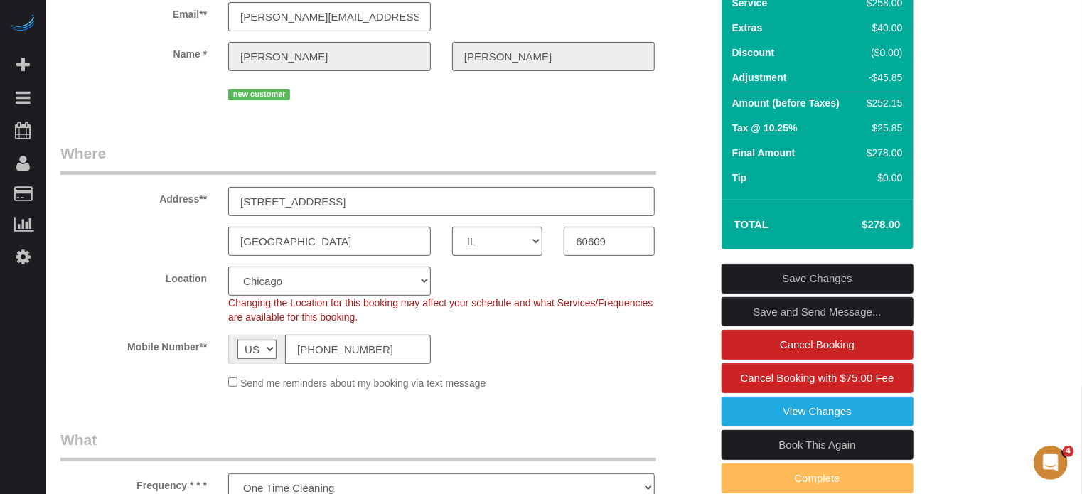
scroll to position [213, 0]
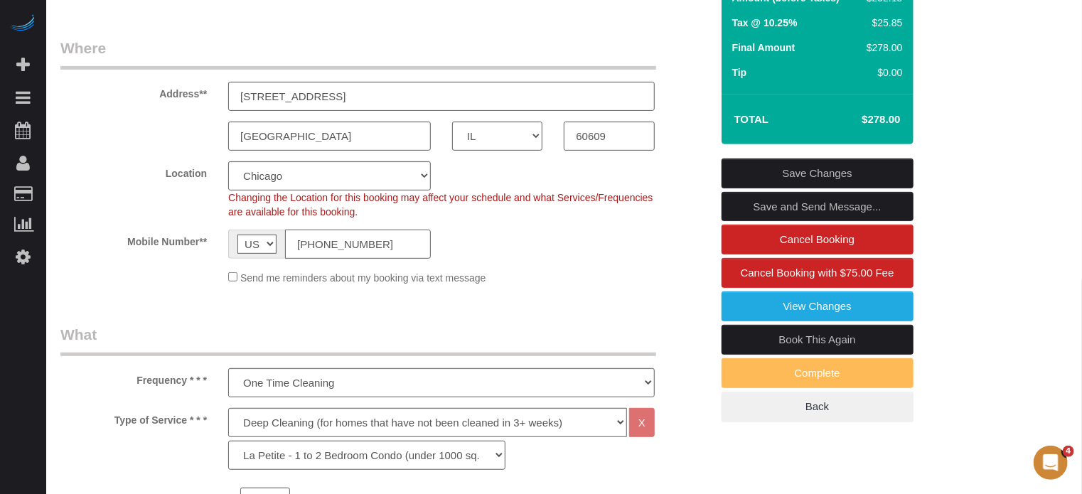
click at [353, 259] on input "(773) 430-3208" at bounding box center [358, 244] width 146 height 29
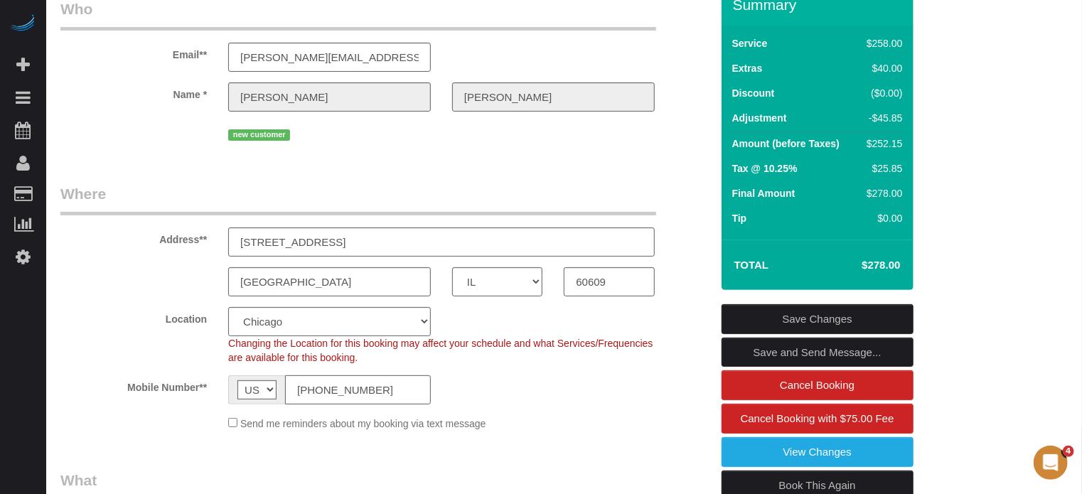
scroll to position [71, 0]
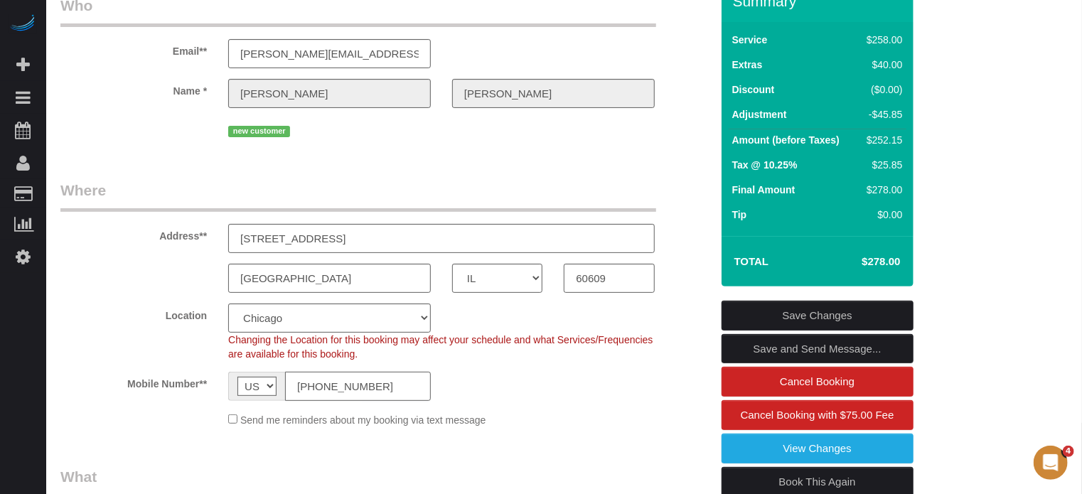
click at [380, 401] on input "(773) 430-3208" at bounding box center [358, 386] width 146 height 29
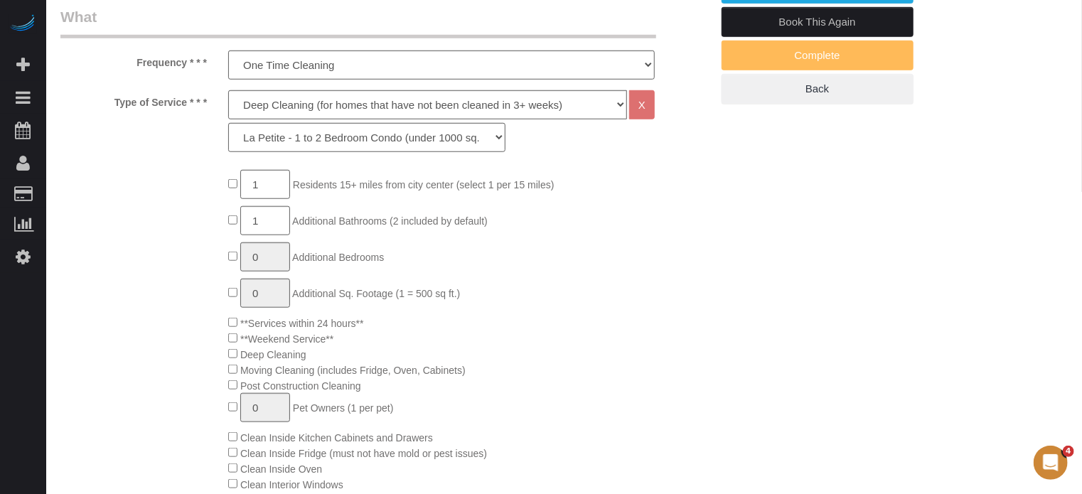
scroll to position [569, 0]
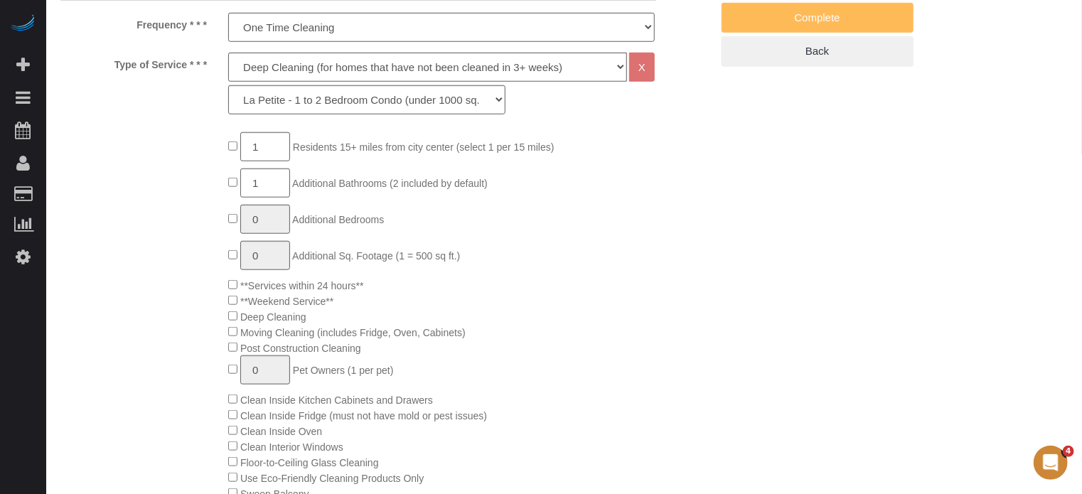
click at [33, 358] on div "2 Beta Your Notifications You have 0 alerts × You have 25 to charge for 09/22/2…" at bounding box center [23, 247] width 46 height 494
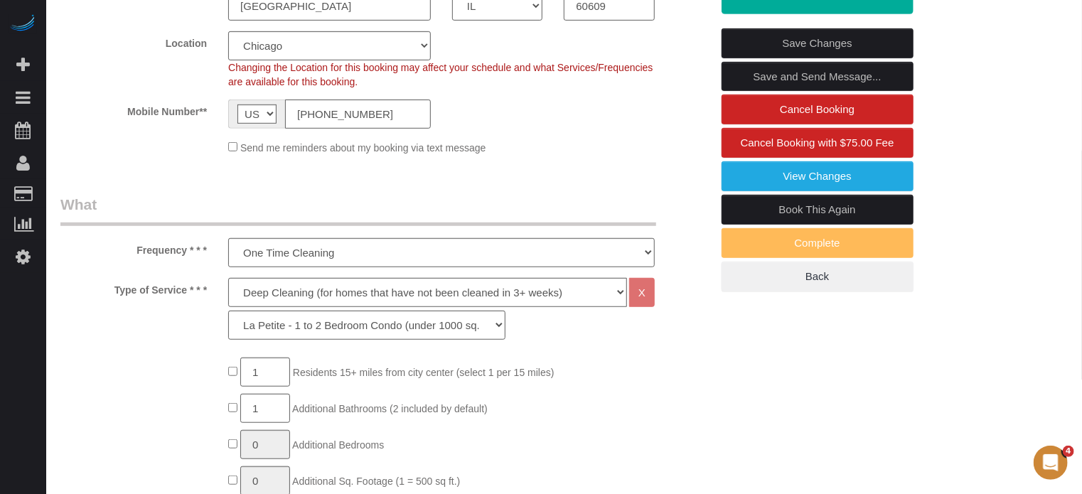
scroll to position [284, 0]
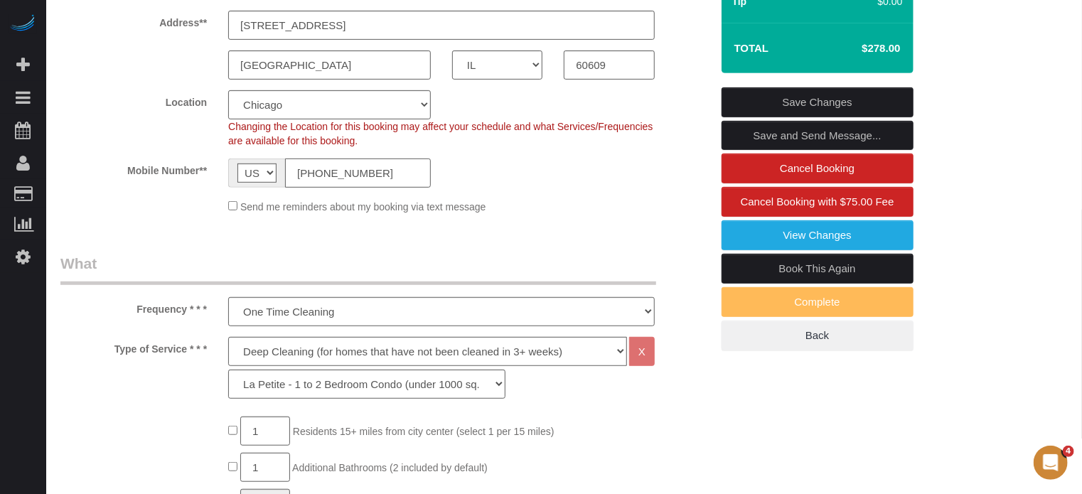
click at [378, 188] on input "(773) 430-3208" at bounding box center [358, 173] width 146 height 29
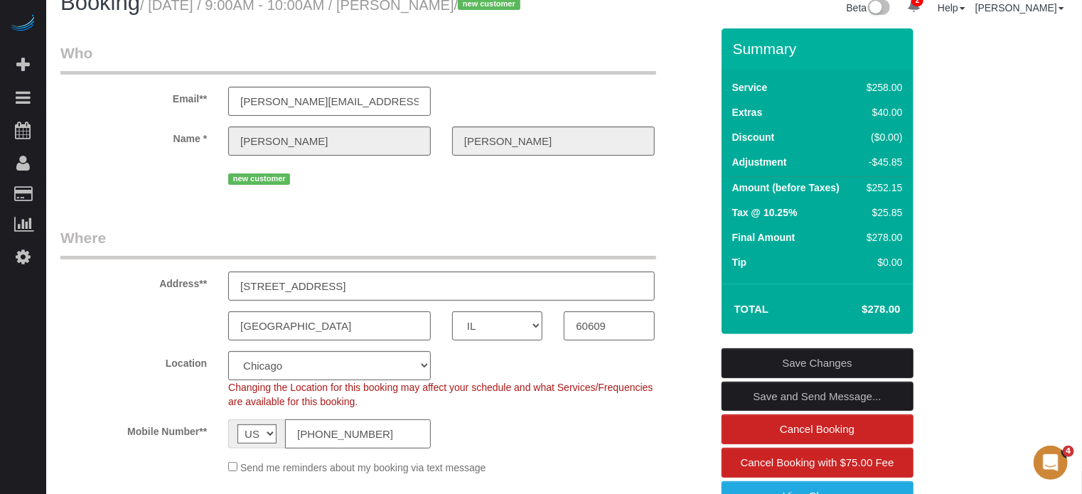
scroll to position [0, 0]
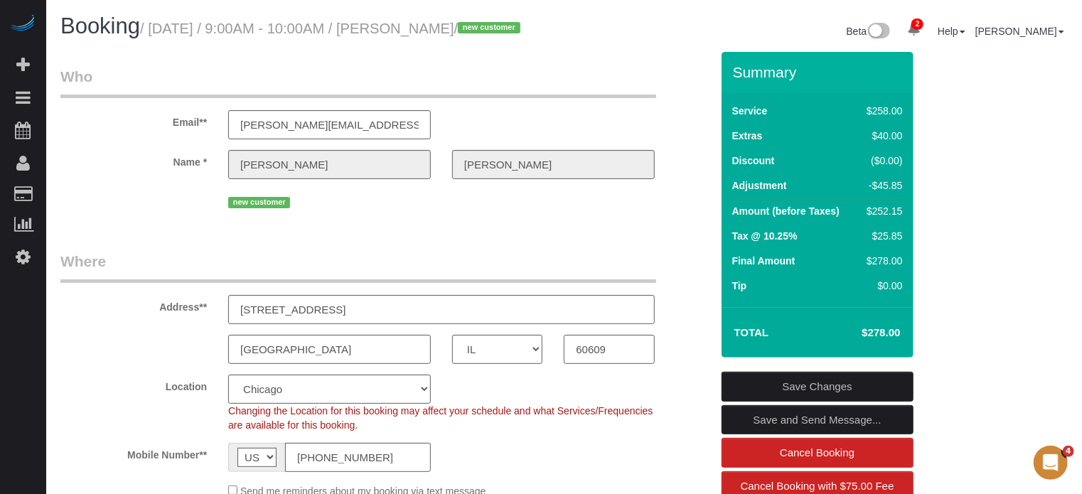
click at [105, 275] on legend "Where" at bounding box center [358, 267] width 596 height 32
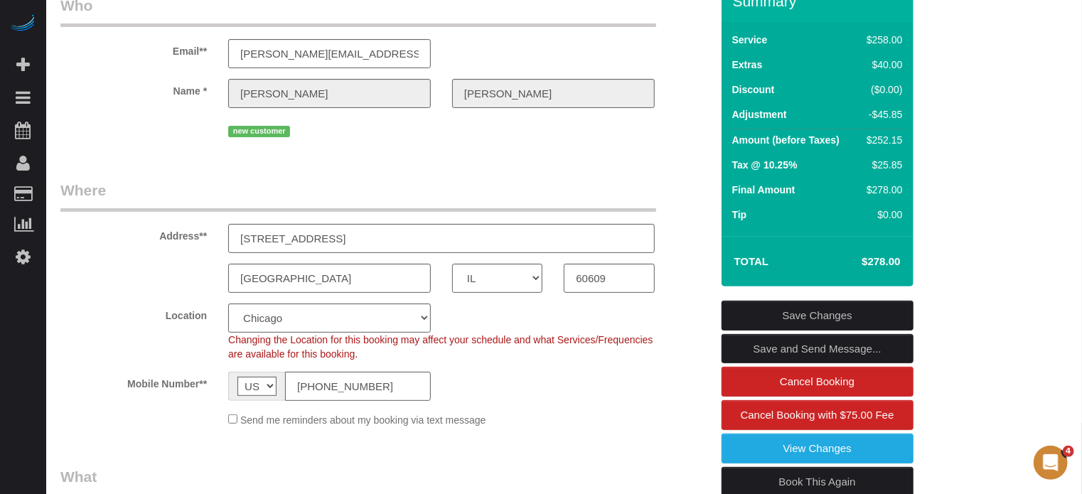
scroll to position [71, 0]
click at [694, 201] on div "Address** 540 W 44th St" at bounding box center [386, 216] width 672 height 73
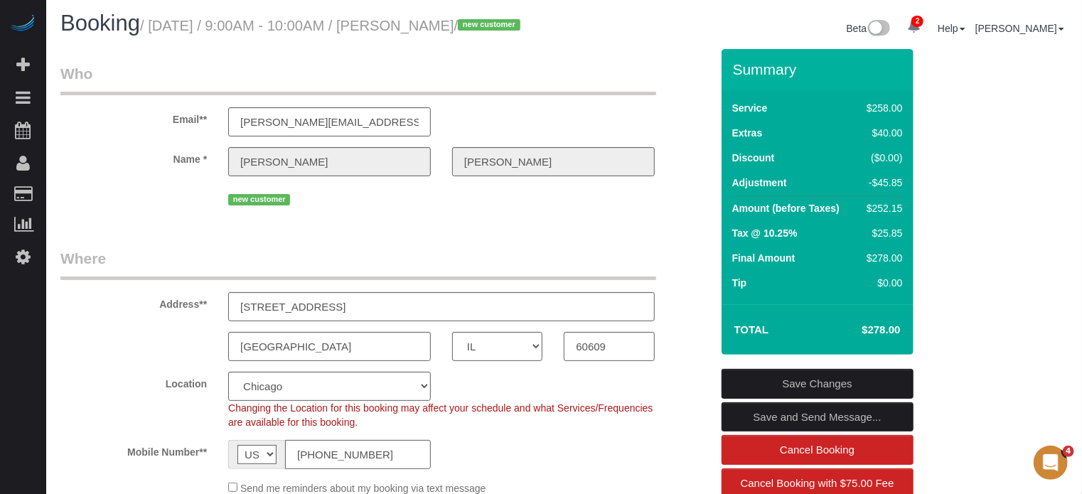
scroll to position [0, 0]
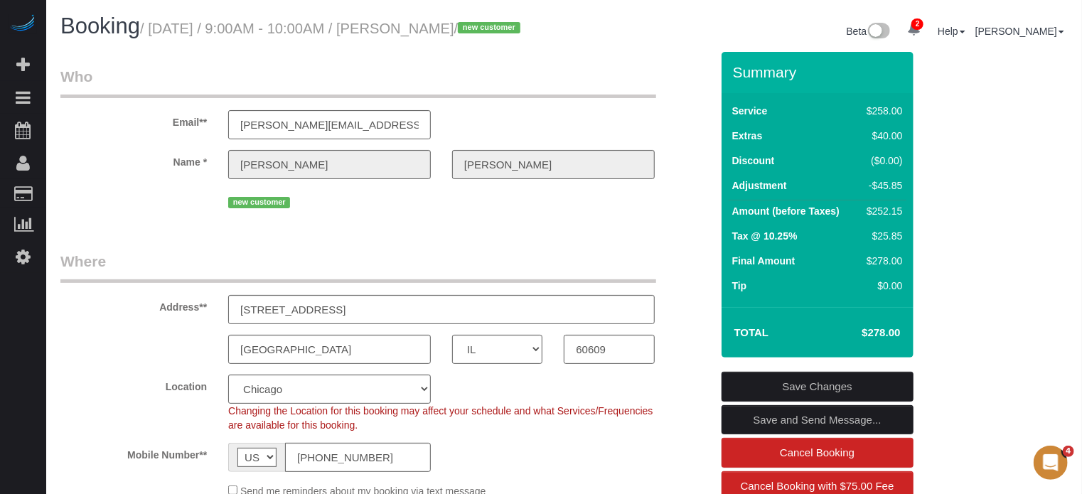
click at [452, 223] on fieldset "Who Email** jeanette.bertucci8@gmail.com Name * JEANETTE BERTUCCI new customer" at bounding box center [385, 144] width 651 height 156
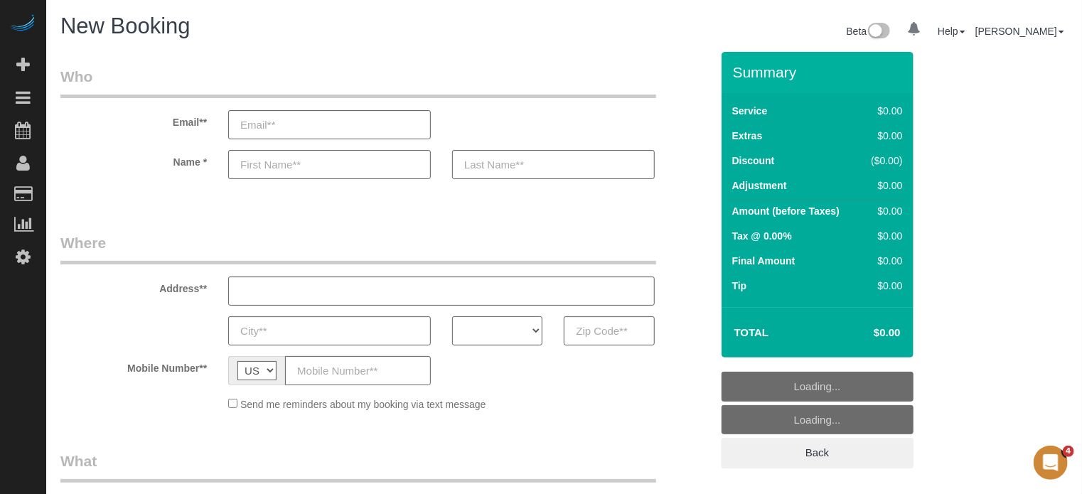
select select "number:9"
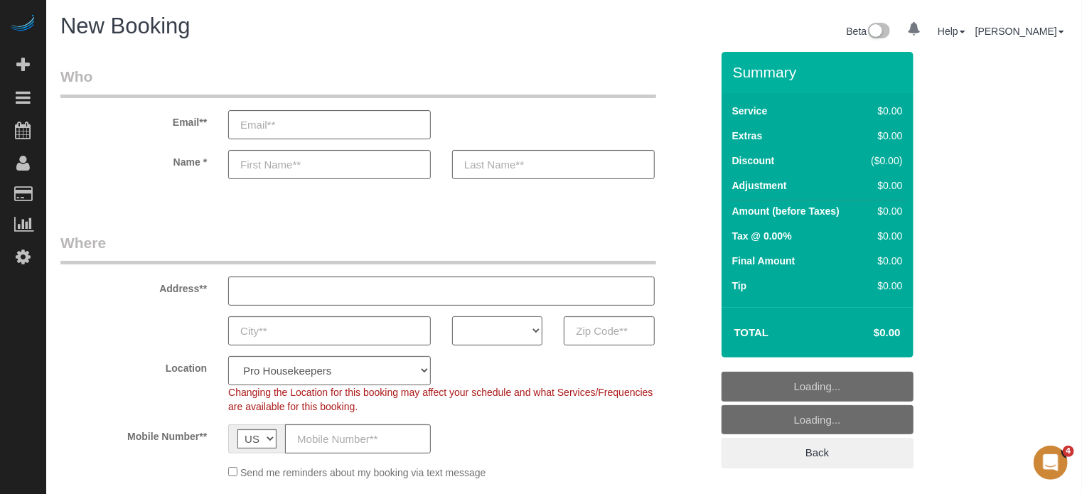
click at [511, 332] on select "AK AL AR AZ CA CO CT DC DE [GEOGRAPHIC_DATA] [GEOGRAPHIC_DATA] HI IA ID IL IN K…" at bounding box center [497, 330] width 90 height 29
select select "object:762"
select select "4"
select select "CA"
click at [452, 316] on select "AK AL AR AZ CA CO CT DC DE [GEOGRAPHIC_DATA] [GEOGRAPHIC_DATA] HI IA ID IL IN K…" at bounding box center [497, 330] width 90 height 29
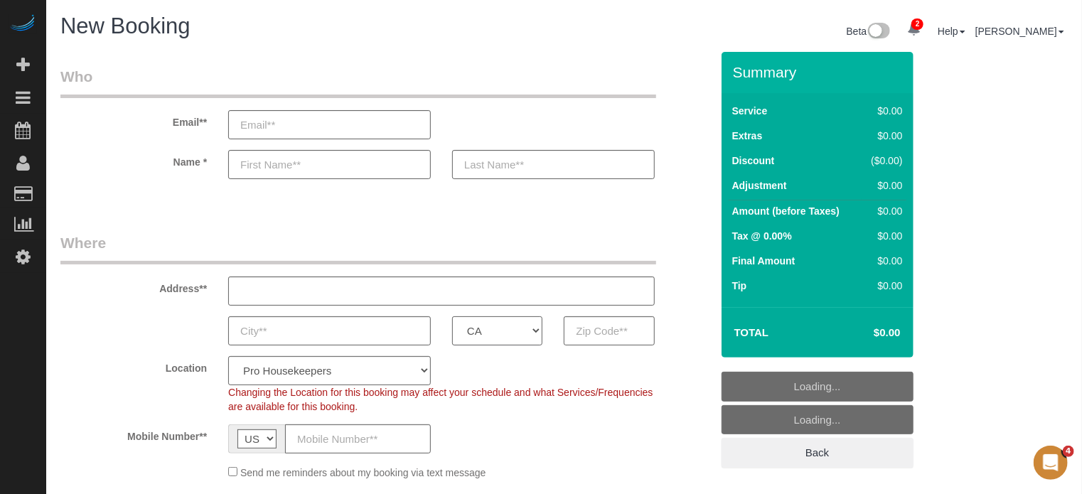
select select "object:1238"
click at [375, 368] on select "Pro Housekeepers Atlanta Austin Boston Chicago Cincinnati Clearwater Denver Ft …" at bounding box center [329, 370] width 203 height 29
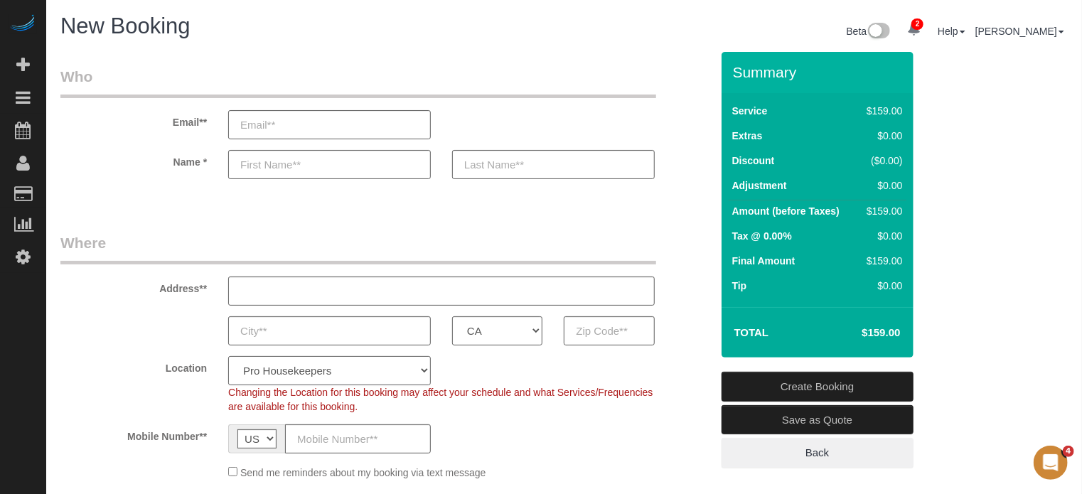
select select "5"
click at [228, 356] on select "Pro Housekeepers Atlanta Austin Boston Chicago Cincinnati Clearwater Denver Ft …" at bounding box center [329, 370] width 203 height 29
select select "object:1247"
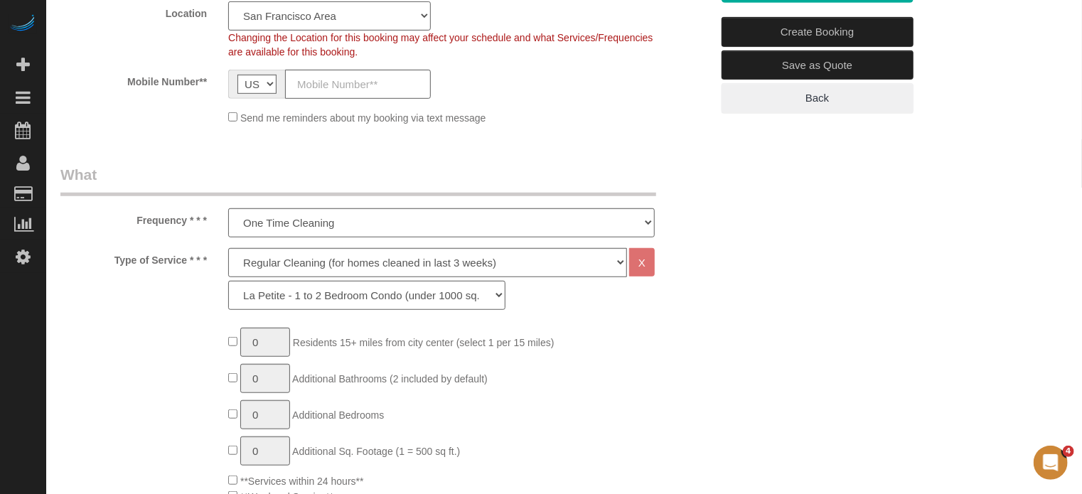
scroll to position [356, 0]
select select "204"
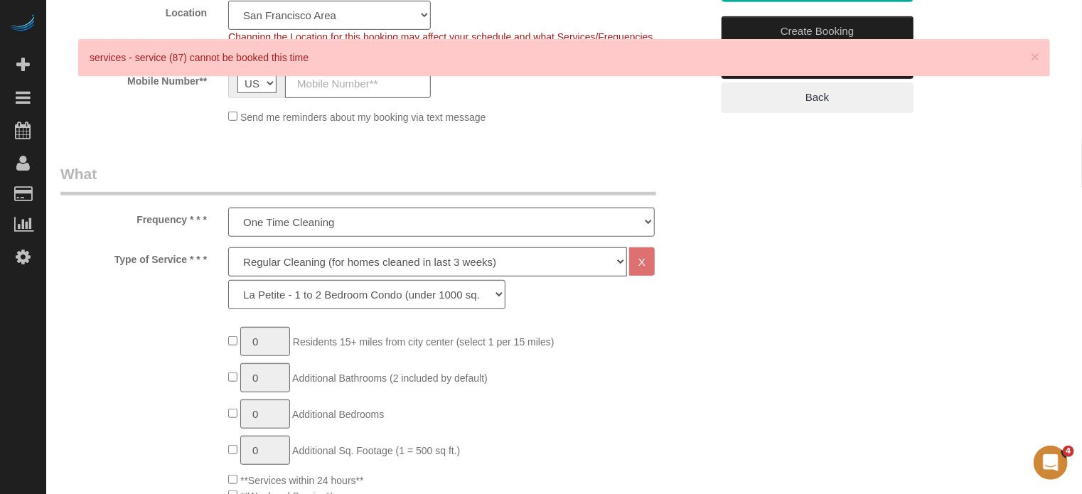
click at [270, 261] on select "Deep Cleaning (for homes that have not been cleaned in 3+ weeks) Spruce Regular…" at bounding box center [427, 261] width 399 height 29
click at [201, 261] on label "Type of Service * * *" at bounding box center [134, 256] width 168 height 19
click at [276, 263] on select "Deep Cleaning (for homes that have not been cleaned in 3+ weeks) Spruce Regular…" at bounding box center [427, 261] width 399 height 29
select select "6"
click at [228, 247] on select "Deep Cleaning (for homes that have not been cleaned in 3+ weeks) Spruce Regular…" at bounding box center [427, 261] width 399 height 29
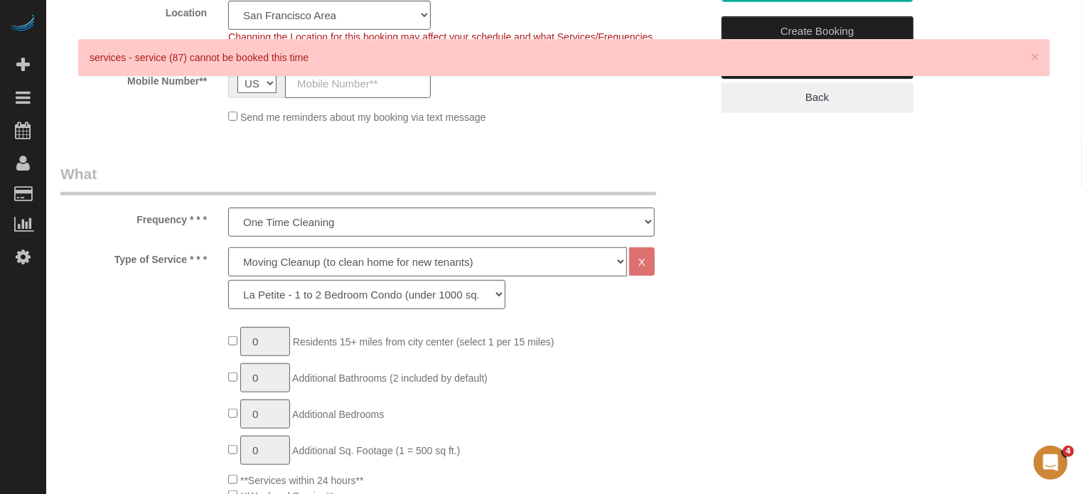
select select "216"
type input "1"
click at [267, 341] on input "1" at bounding box center [265, 341] width 50 height 29
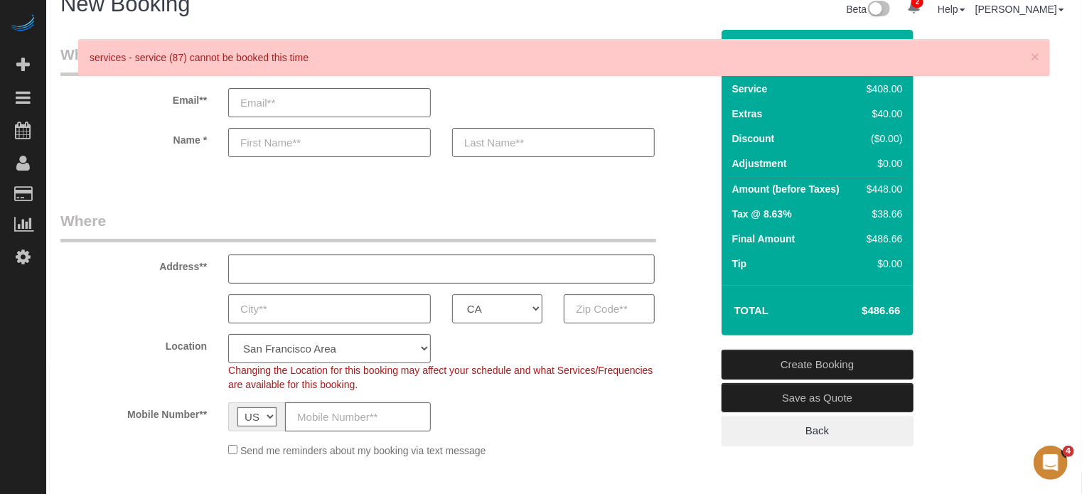
scroll to position [0, 0]
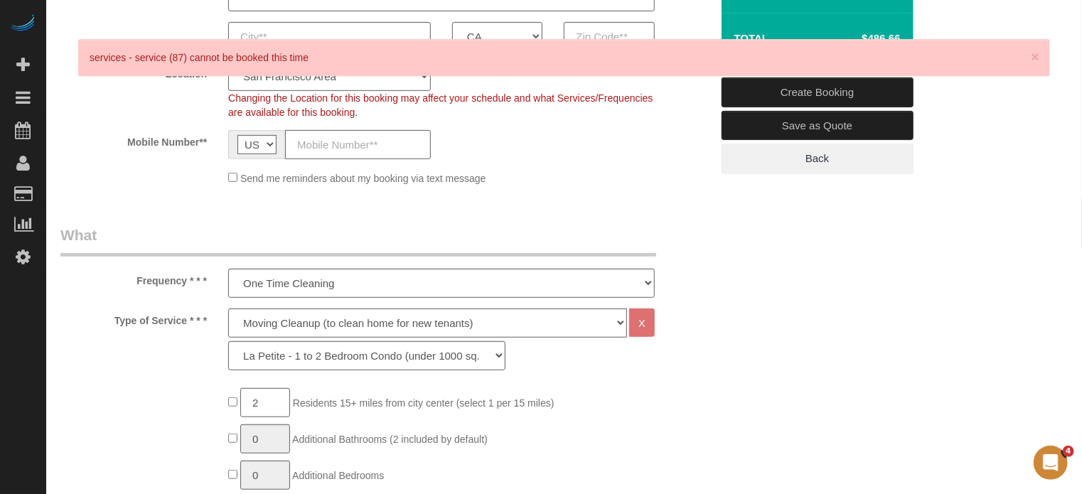
scroll to position [356, 0]
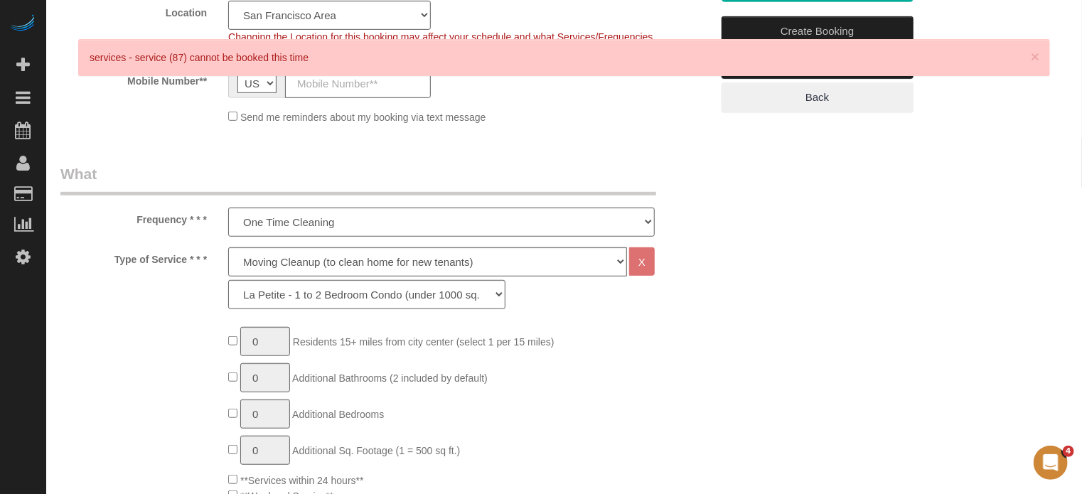
click at [294, 338] on span "Residents 15+ miles from city center (select 1 per 15 miles)" at bounding box center [424, 341] width 262 height 11
click at [279, 341] on input "1" at bounding box center [265, 341] width 50 height 29
type input "0"
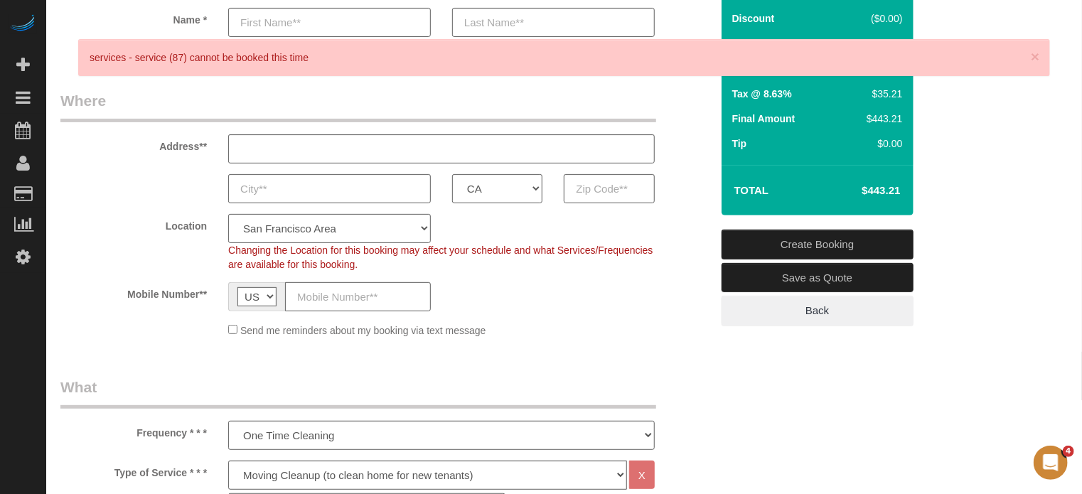
click at [671, 247] on div "Location Pro Housekeepers Atlanta Austin Boston Chicago Cincinnati Clearwater D…" at bounding box center [386, 243] width 672 height 58
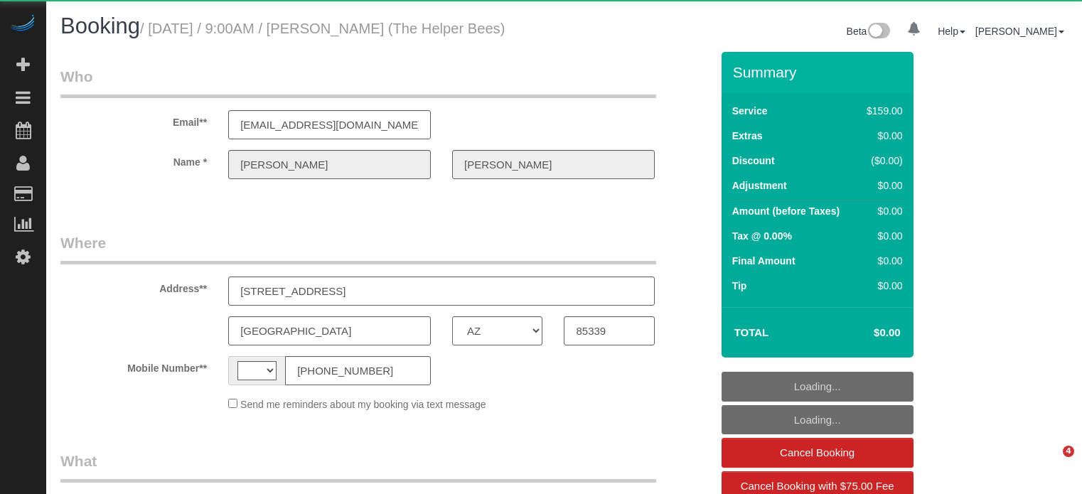
select select "AZ"
select select "object:438"
select select "number:9"
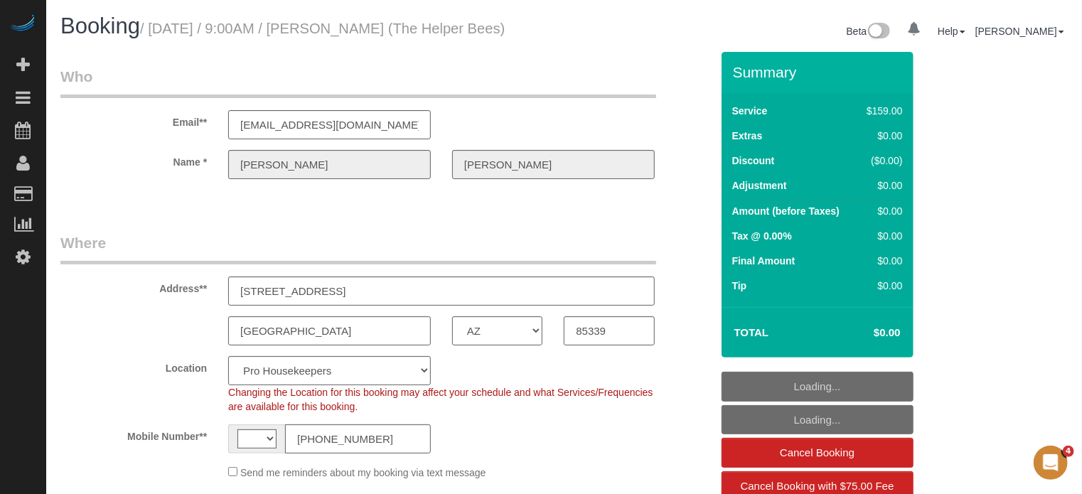
scroll to position [71, 0]
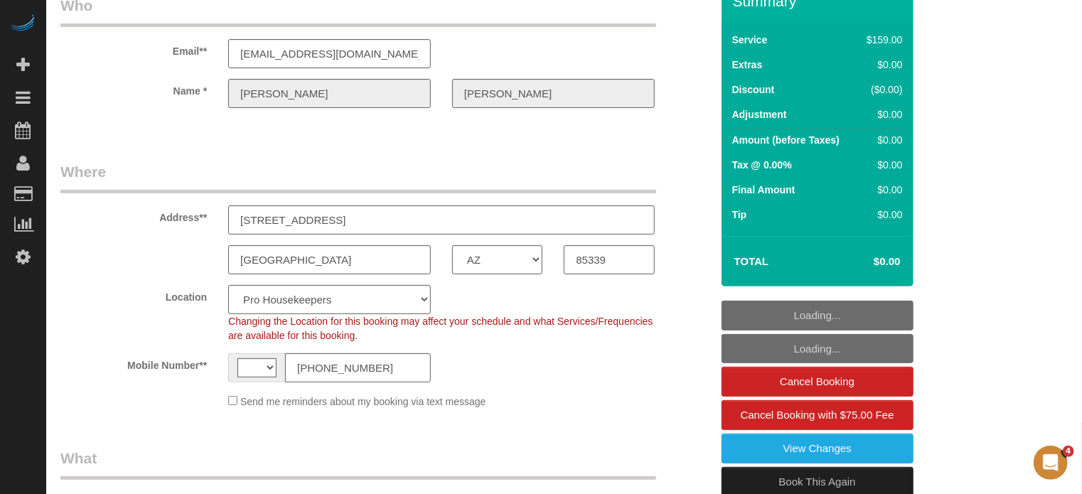
select select "string:US"
select select "4"
select select "spot1"
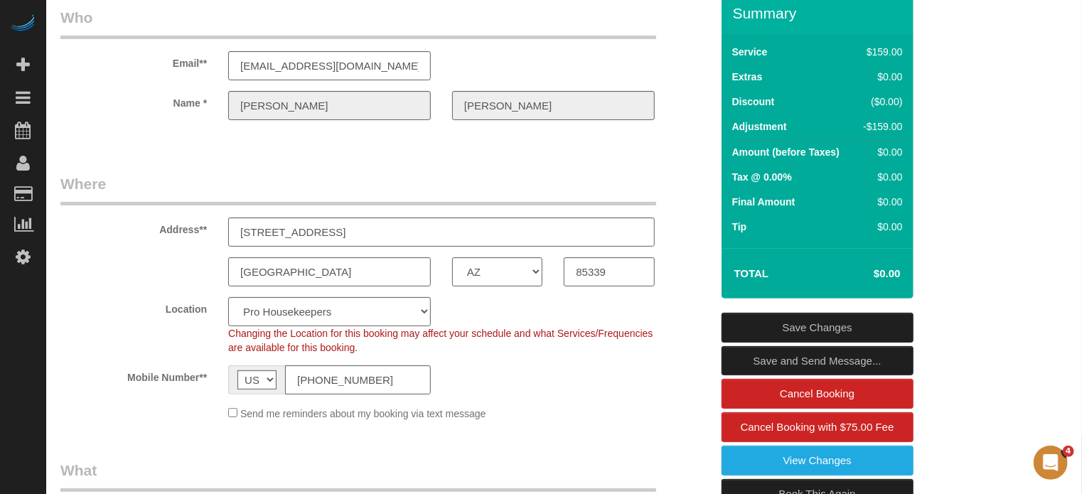
scroll to position [142, 0]
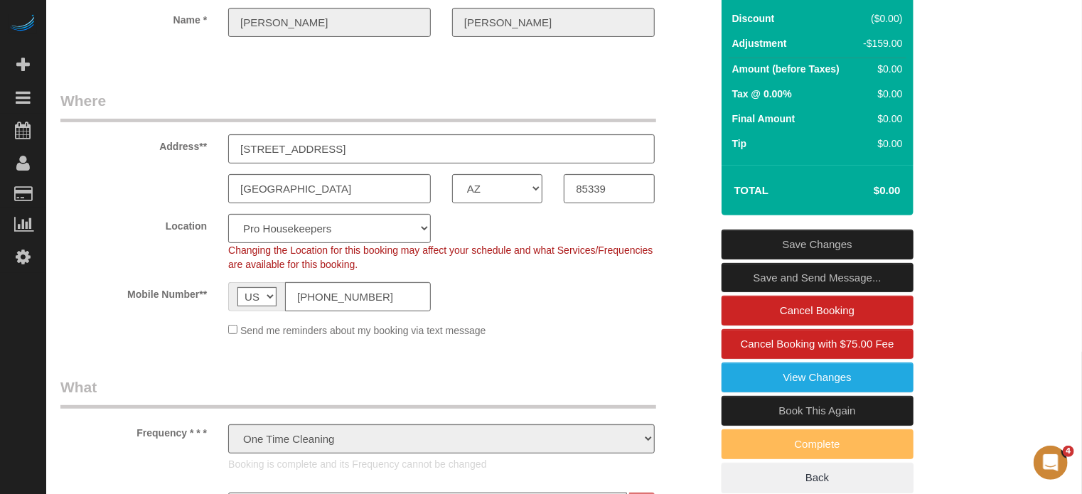
click at [757, 403] on link "Book This Again" at bounding box center [818, 411] width 192 height 30
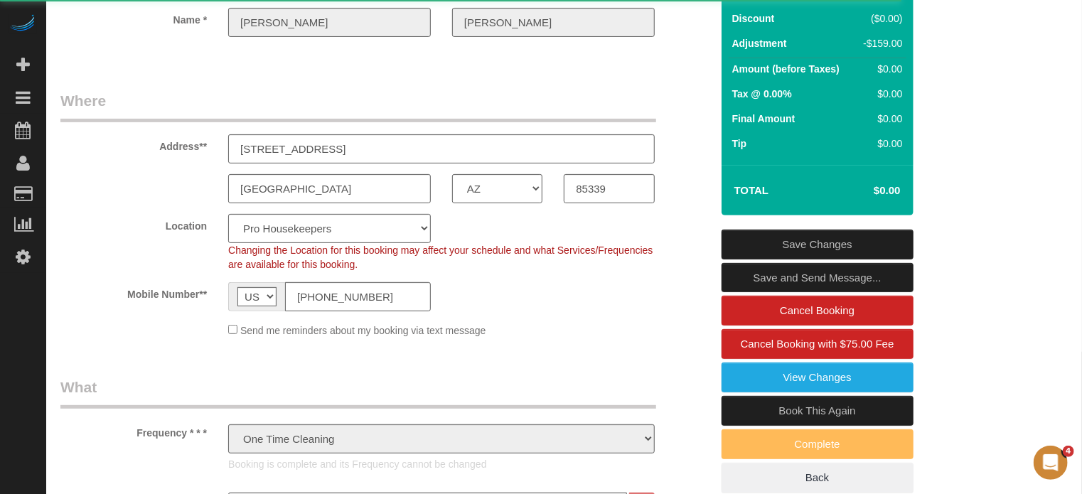
select select "AZ"
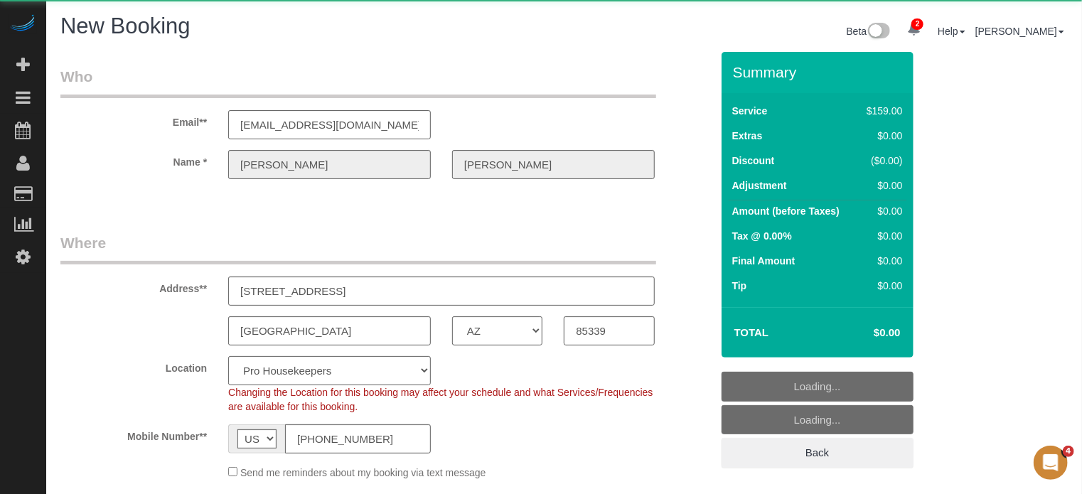
select select "number:9"
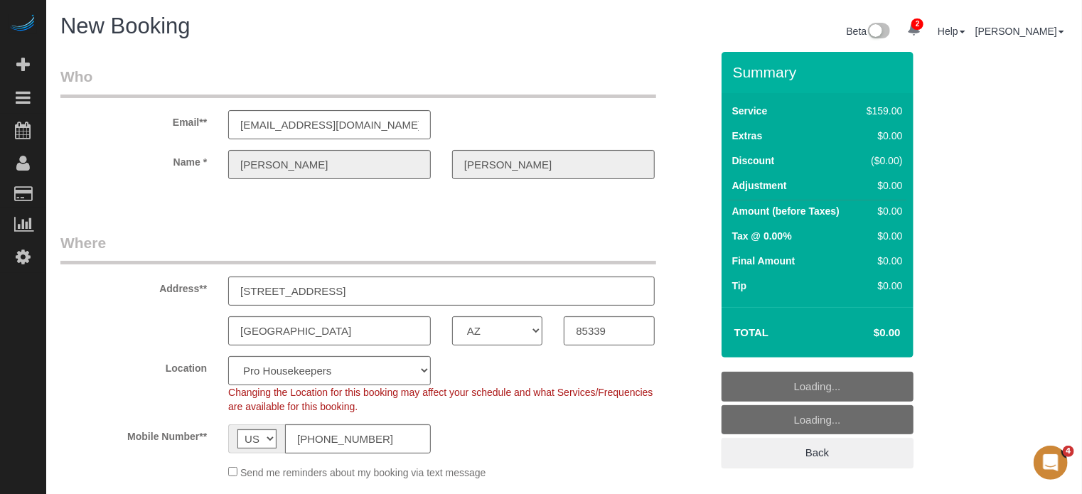
scroll to position [71, 0]
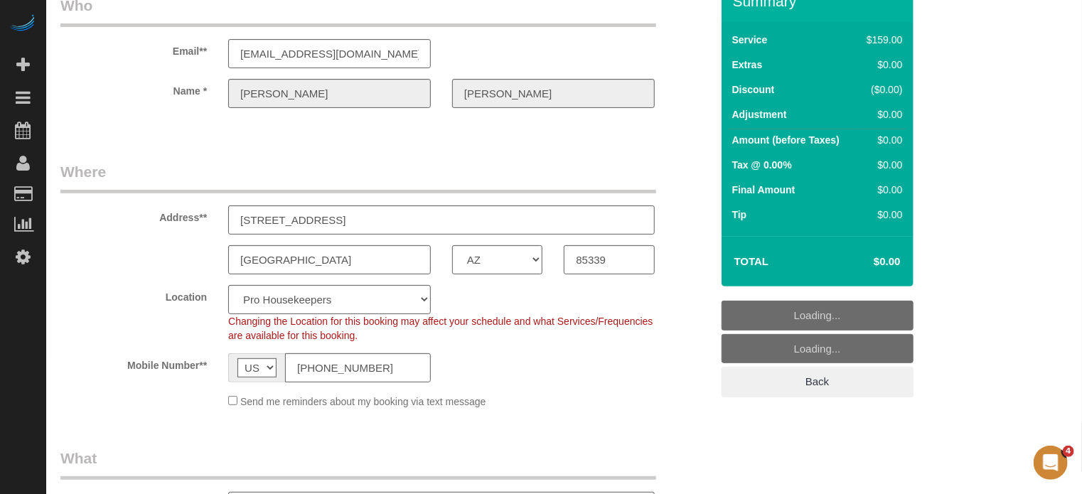
select select "object:2020"
select select "string:fspay"
select select "4"
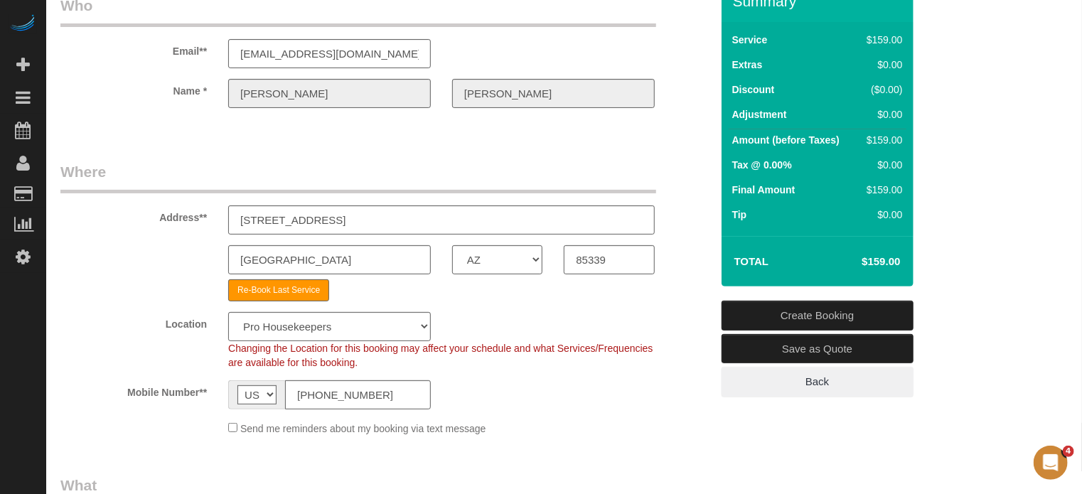
select select "object:2633"
click at [686, 282] on div "Re-Book Last Service" at bounding box center [386, 290] width 672 height 22
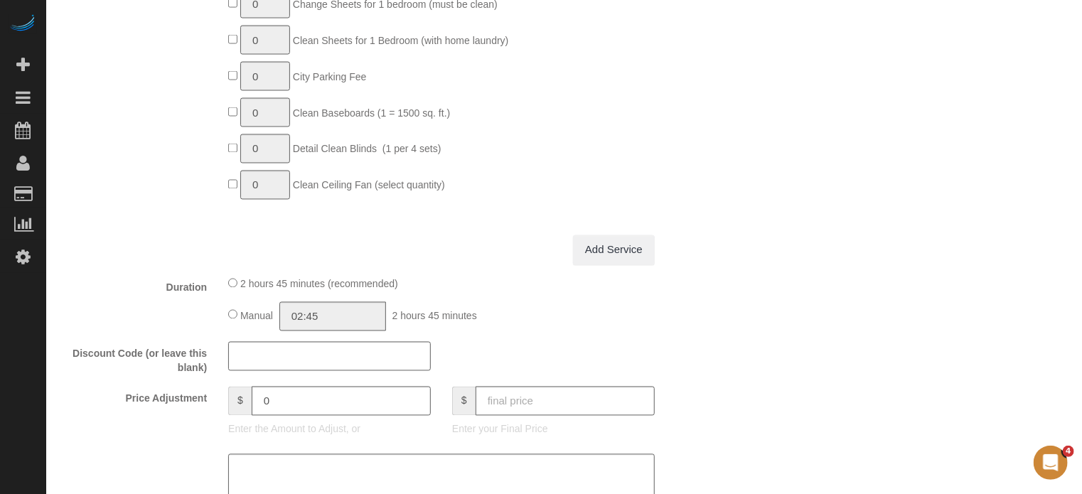
scroll to position [1351, 0]
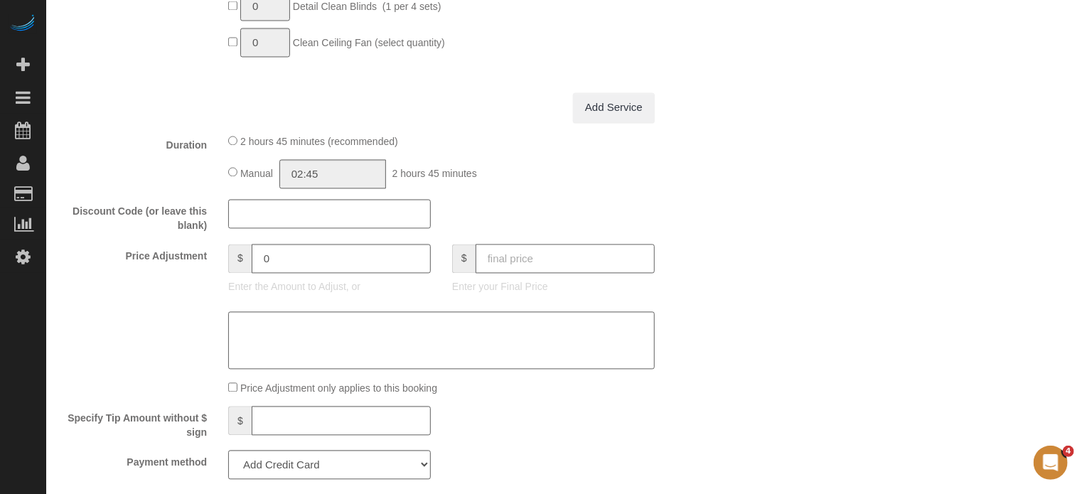
click at [594, 274] on input "text" at bounding box center [565, 259] width 179 height 29
type input "0"
click at [687, 234] on div "Discount Code (or leave this blank)" at bounding box center [386, 217] width 672 height 34
type input "-159"
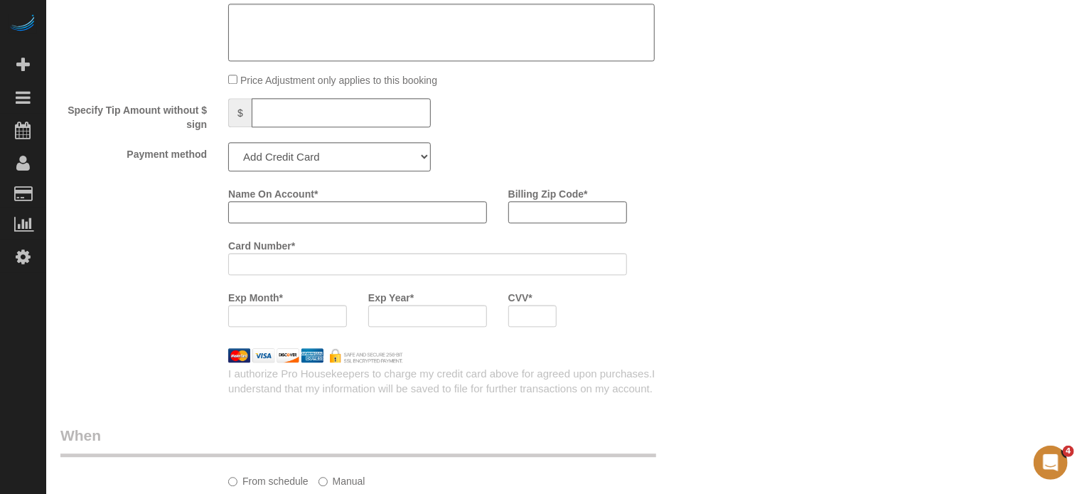
scroll to position [1636, 0]
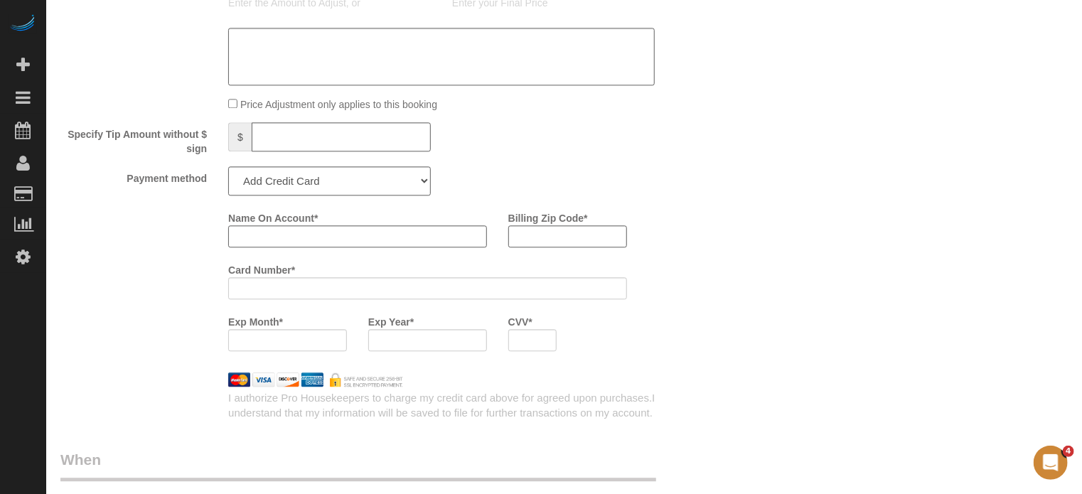
click at [176, 177] on label "Payment method" at bounding box center [134, 175] width 168 height 19
drag, startPoint x: 68, startPoint y: 139, endPoint x: 208, endPoint y: 184, distance: 147.3
click at [208, 184] on label "Payment method" at bounding box center [134, 175] width 168 height 19
drag, startPoint x: 208, startPoint y: 184, endPoint x: 67, endPoint y: 144, distance: 147.0
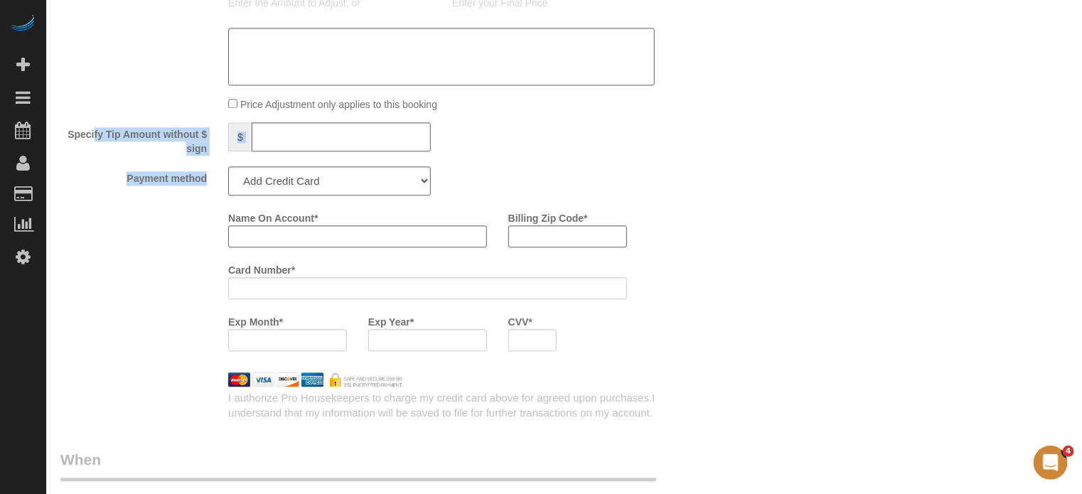
click at [67, 144] on label "Specify Tip Amount without $ sign" at bounding box center [134, 138] width 168 height 33
drag, startPoint x: 67, startPoint y: 144, endPoint x: 206, endPoint y: 187, distance: 145.3
click at [206, 186] on label "Payment method" at bounding box center [134, 175] width 168 height 19
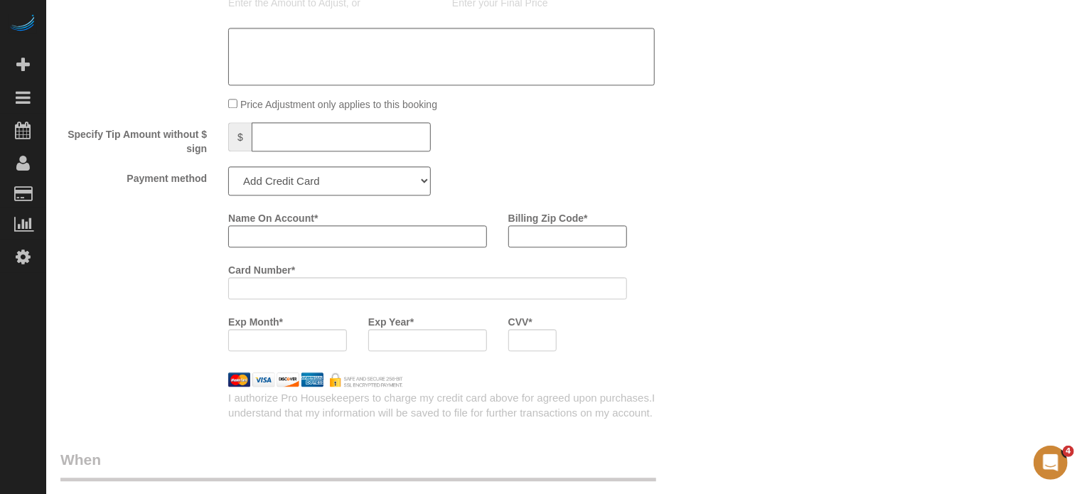
drag, startPoint x: 208, startPoint y: 190, endPoint x: 73, endPoint y: 138, distance: 145.4
click at [73, 138] on label "Specify Tip Amount without $ sign" at bounding box center [134, 138] width 168 height 33
drag, startPoint x: 65, startPoint y: 137, endPoint x: 208, endPoint y: 188, distance: 151.2
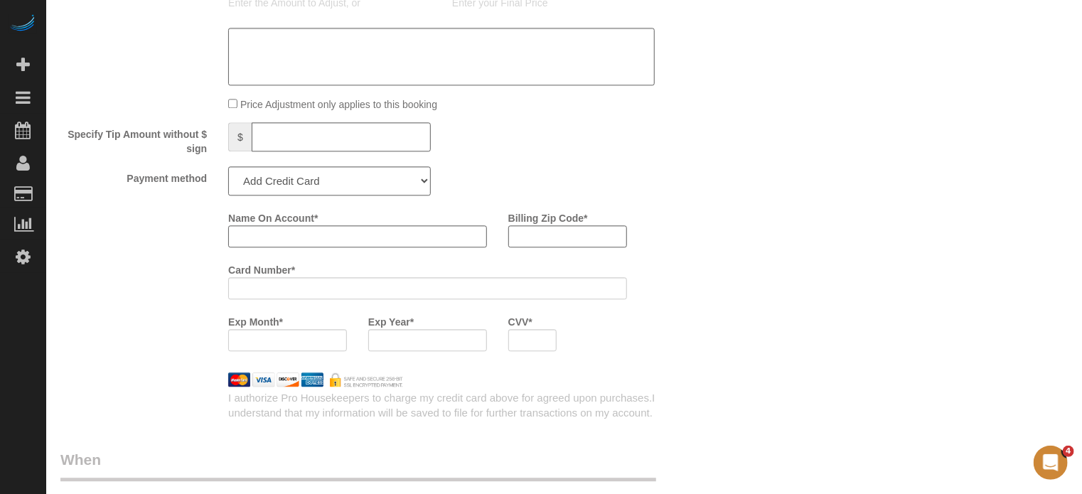
click at [208, 186] on label "Payment method" at bounding box center [134, 175] width 168 height 19
drag, startPoint x: 208, startPoint y: 188, endPoint x: 70, endPoint y: 145, distance: 143.9
click at [70, 145] on label "Specify Tip Amount without $ sign" at bounding box center [134, 138] width 168 height 33
drag, startPoint x: 68, startPoint y: 142, endPoint x: 209, endPoint y: 191, distance: 149.1
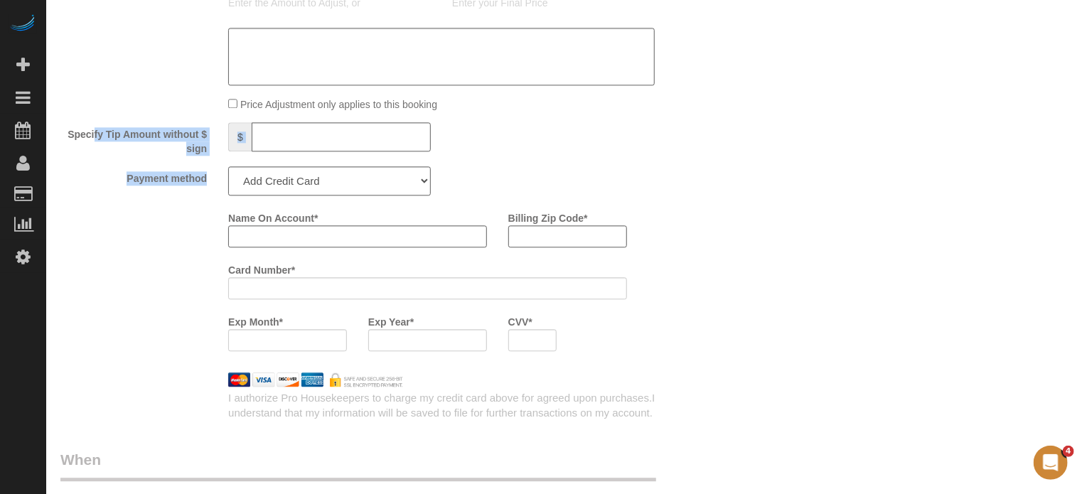
click at [209, 186] on label "Payment method" at bounding box center [134, 175] width 168 height 19
click at [355, 191] on select "Add Credit Card Cash Check Paypal" at bounding box center [329, 180] width 203 height 29
select select "string:check"
click at [228, 173] on select "Add Credit Card Cash Check Paypal" at bounding box center [329, 180] width 203 height 29
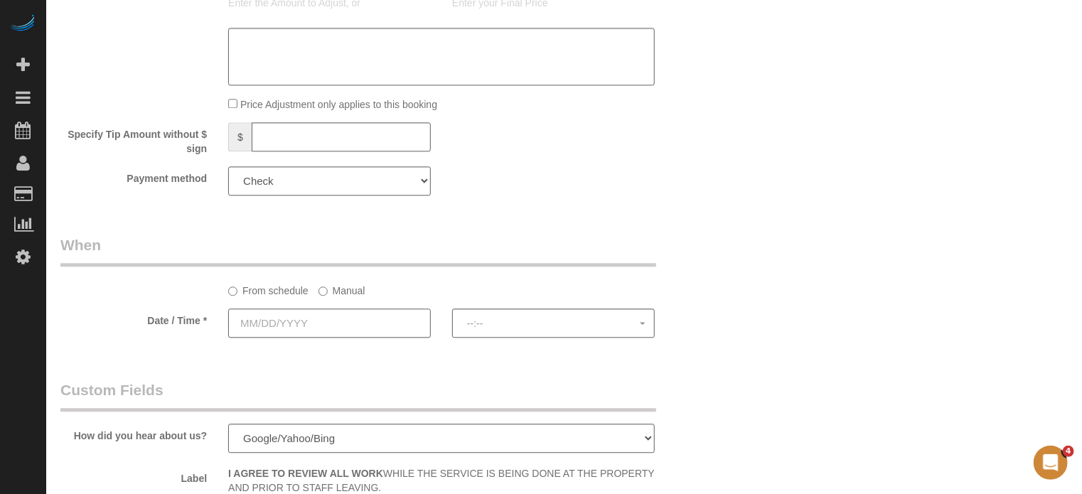
click at [304, 329] on input "text" at bounding box center [329, 323] width 203 height 29
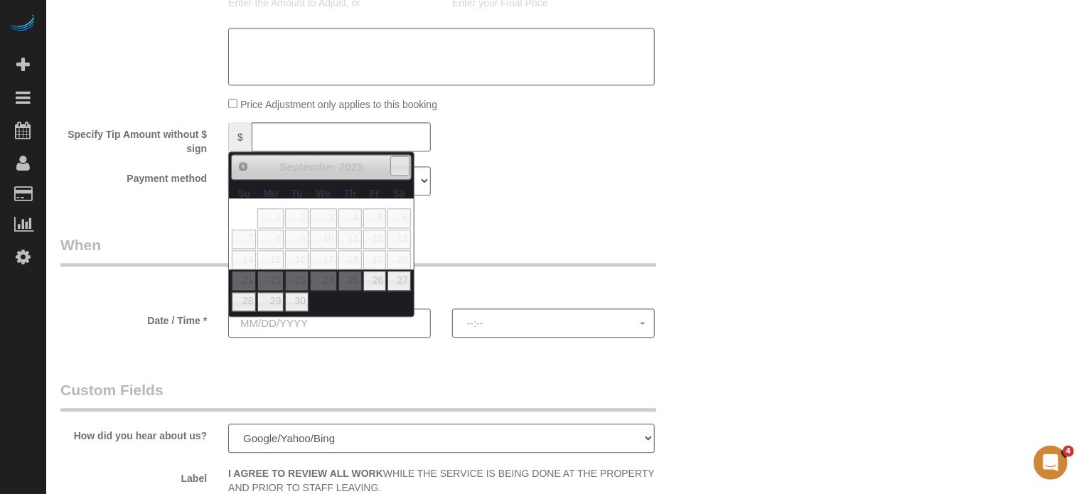
click at [401, 171] on span "Next" at bounding box center [400, 165] width 11 height 11
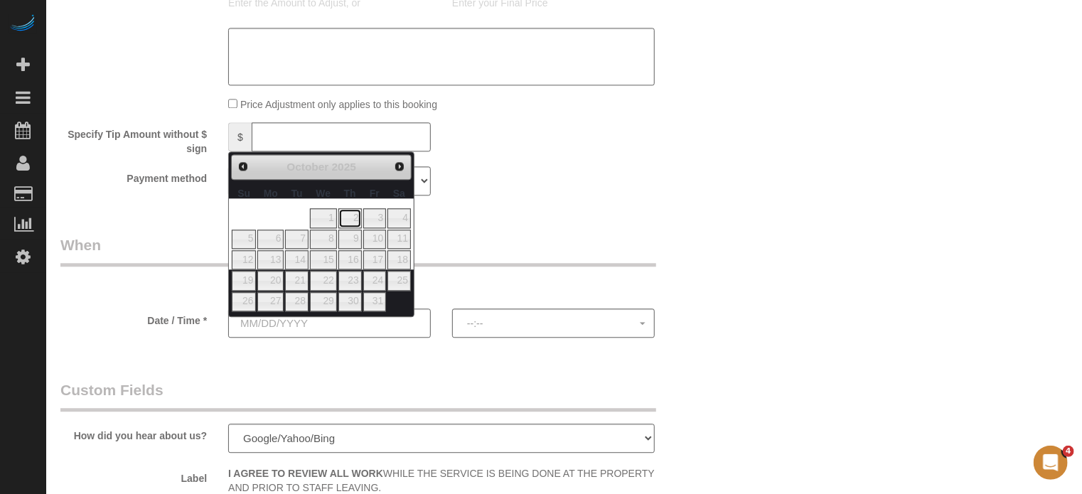
click at [353, 215] on link "2" at bounding box center [349, 217] width 23 height 19
type input "10/02/2025"
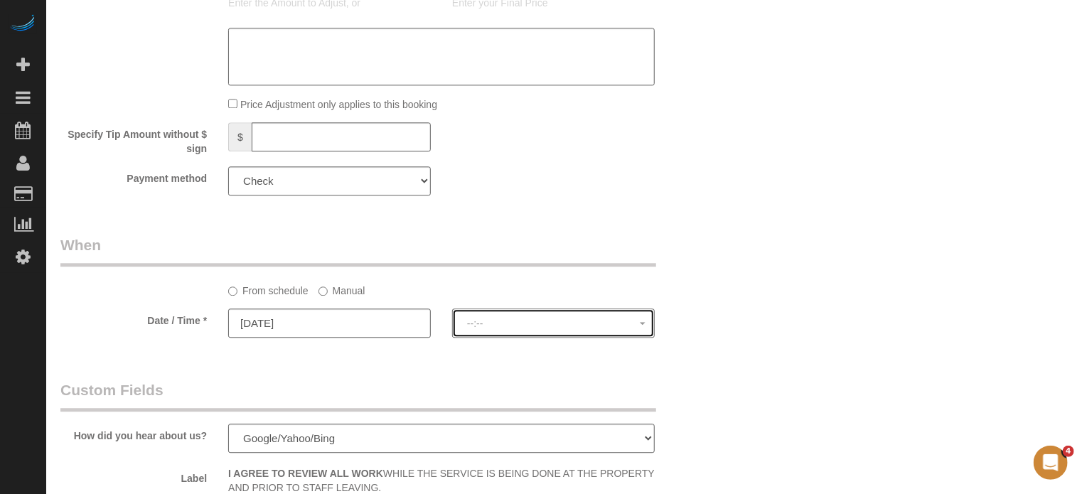
click at [478, 329] on span "--:--" at bounding box center [553, 323] width 173 height 11
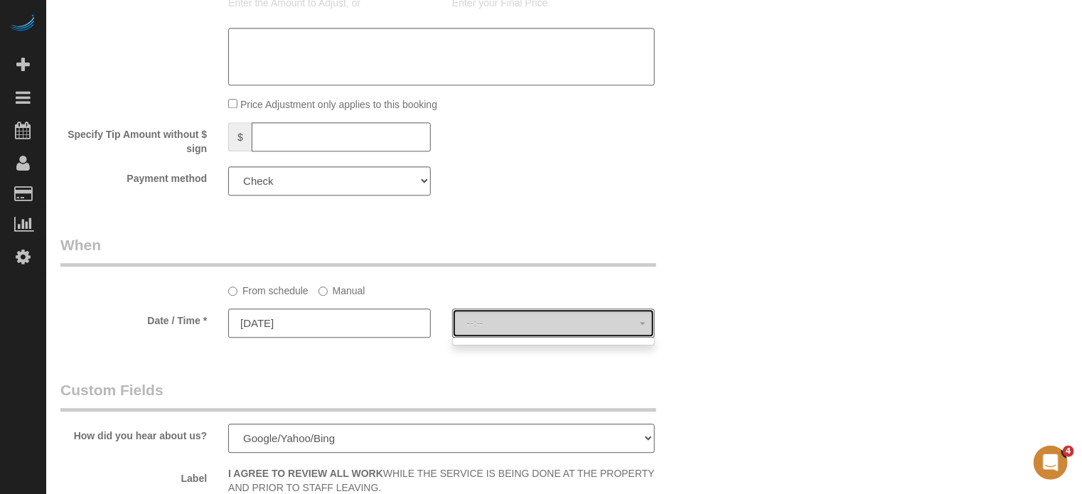
click at [486, 329] on span "--:--" at bounding box center [553, 323] width 173 height 11
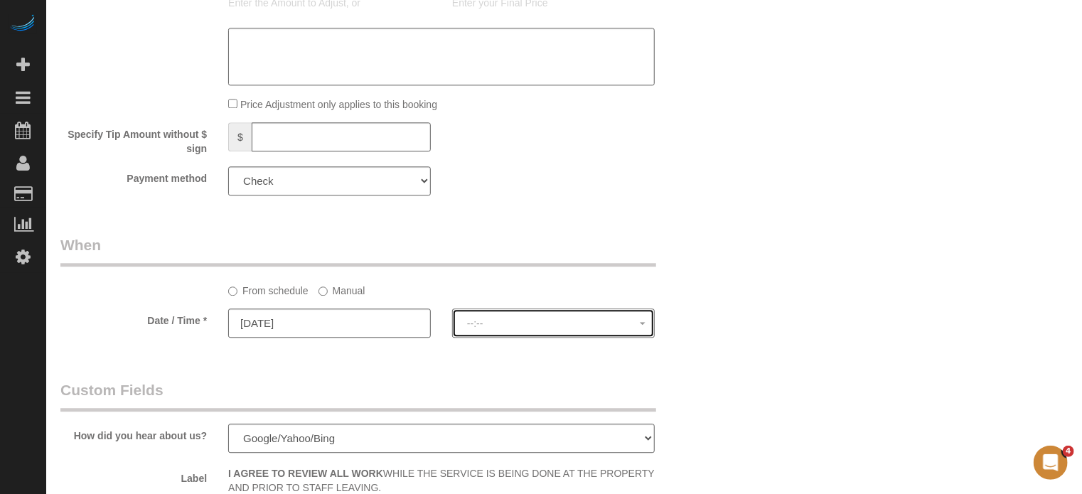
click at [531, 329] on span "--:--" at bounding box center [553, 323] width 173 height 11
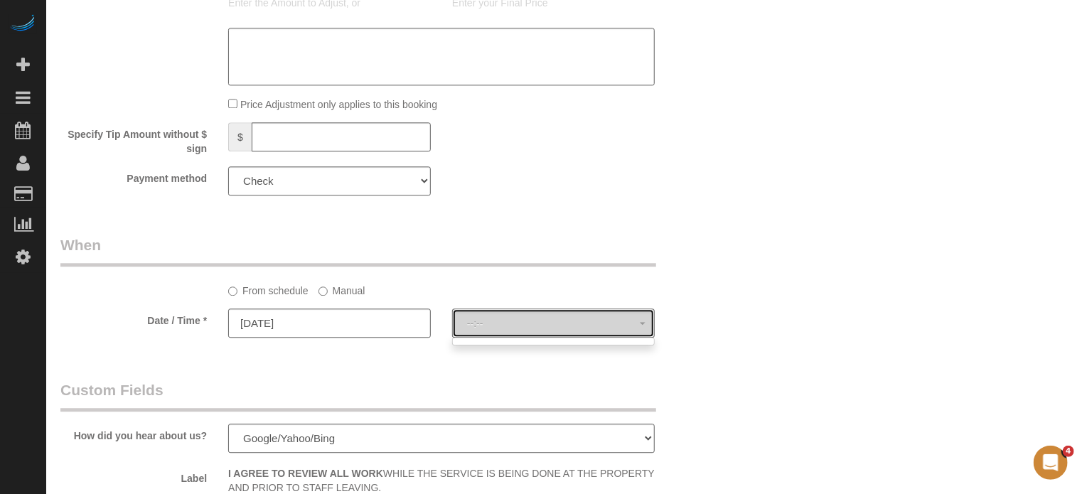
click at [532, 329] on span "--:--" at bounding box center [553, 323] width 173 height 11
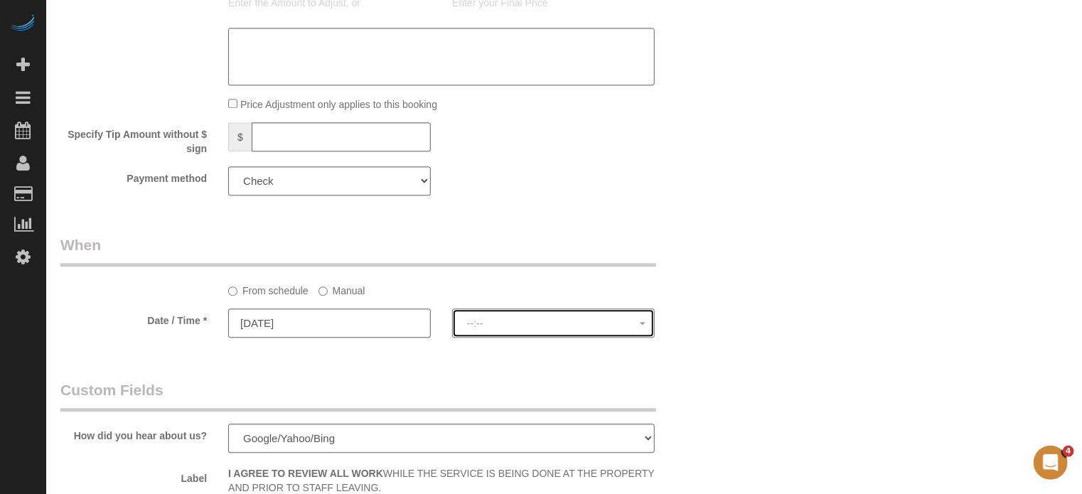
click at [532, 329] on span "--:--" at bounding box center [553, 323] width 173 height 11
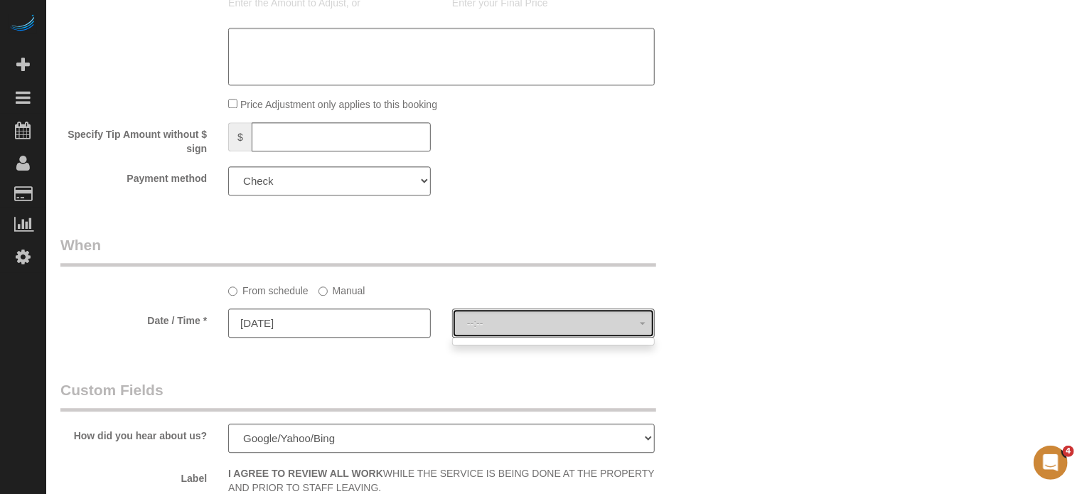
click at [532, 329] on span "--:--" at bounding box center [553, 323] width 173 height 11
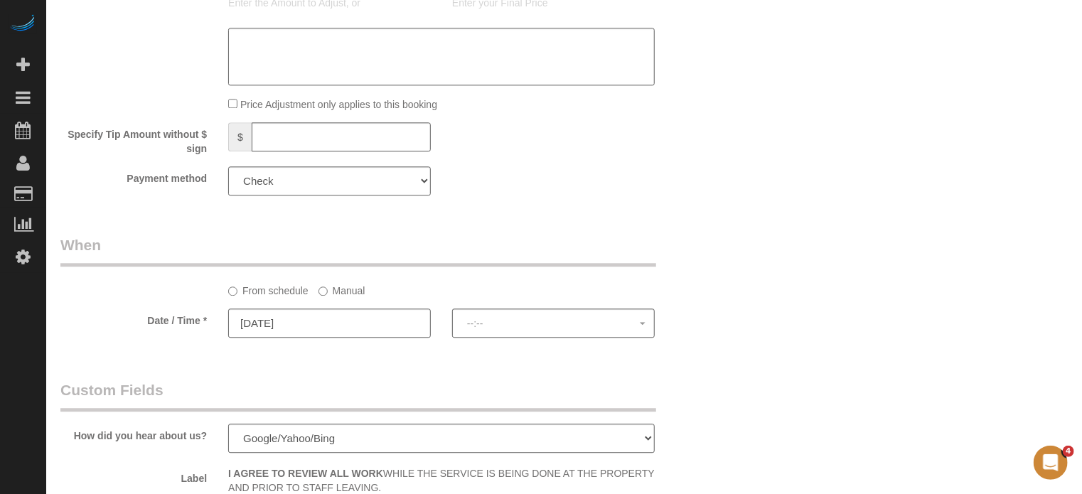
click at [538, 291] on div "From schedule Manual" at bounding box center [442, 288] width 448 height 19
click at [553, 338] on button "--:--" at bounding box center [553, 323] width 203 height 29
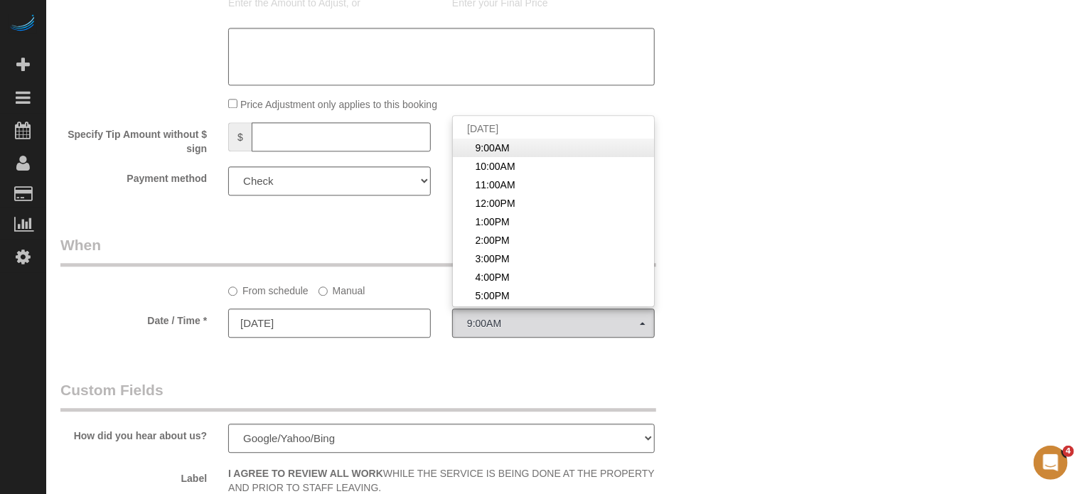
click at [503, 150] on span "9:00AM" at bounding box center [493, 148] width 34 height 14
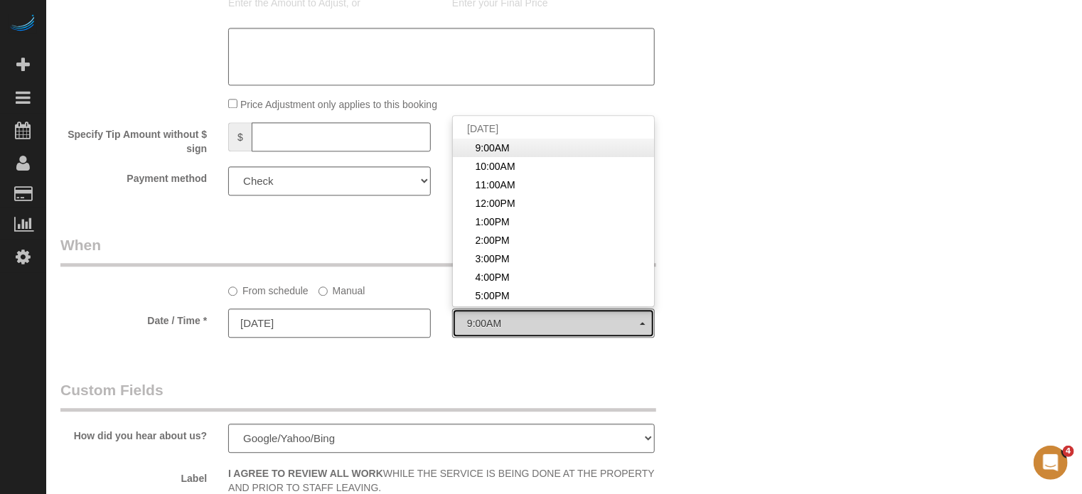
select select "spot11"
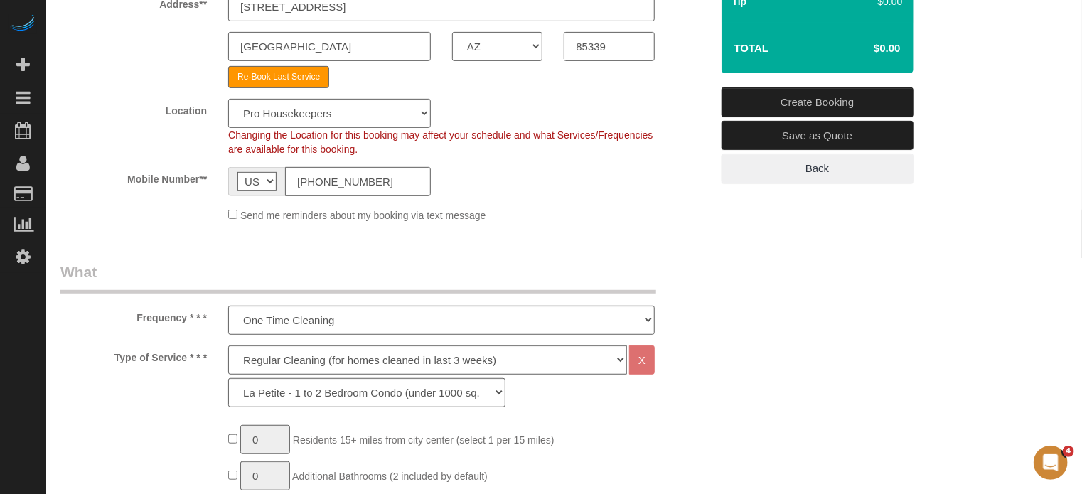
scroll to position [0, 0]
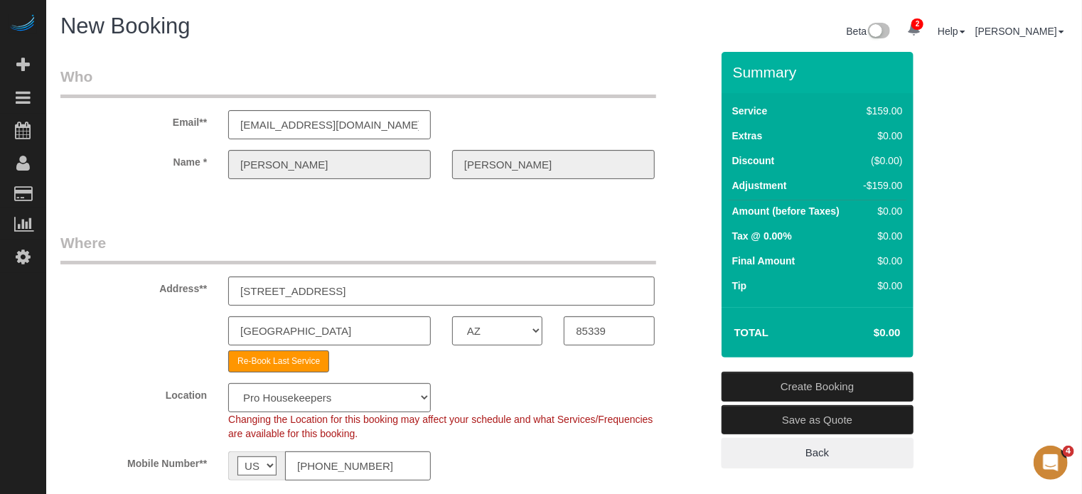
click at [777, 380] on link "Create Booking" at bounding box center [818, 387] width 192 height 30
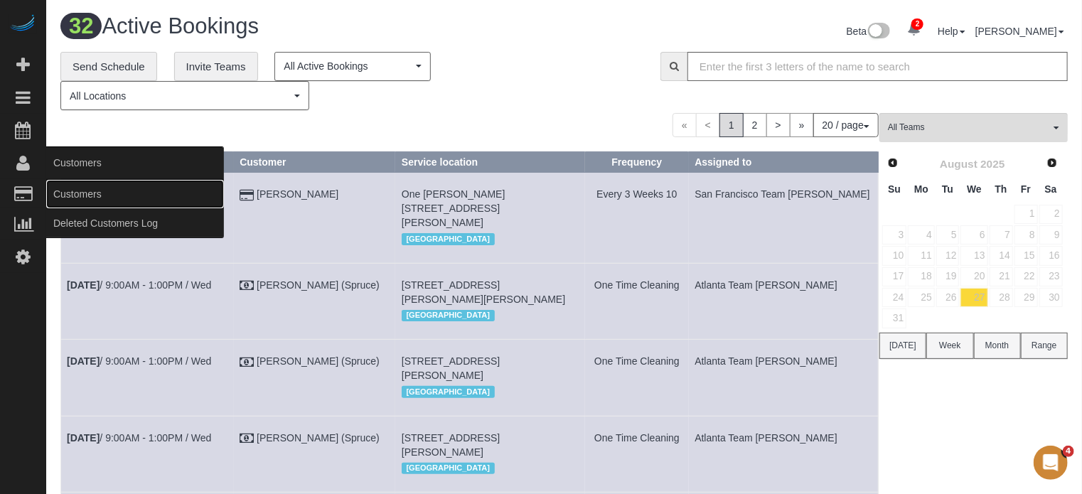
click at [85, 193] on link "Customers" at bounding box center [135, 194] width 178 height 28
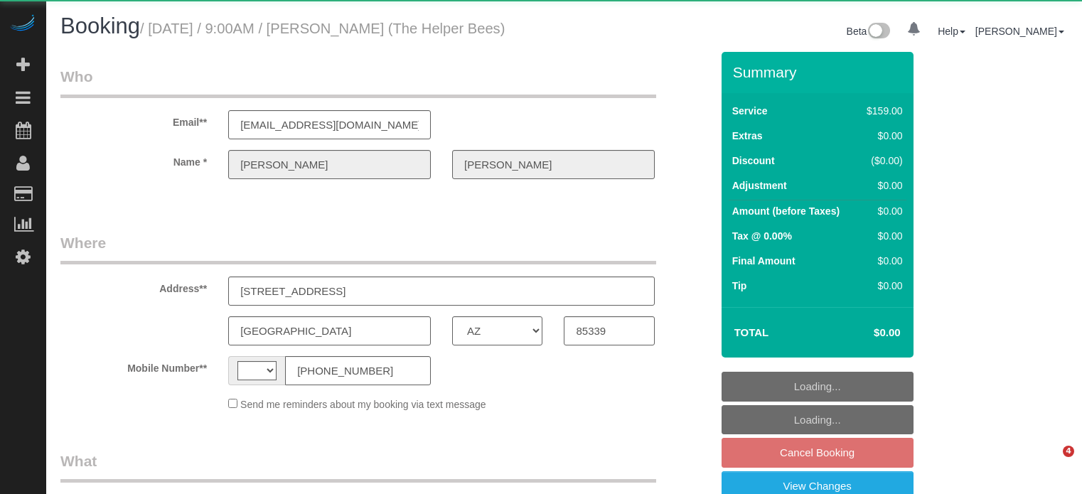
select select "AZ"
select select "object:368"
select select "spot1"
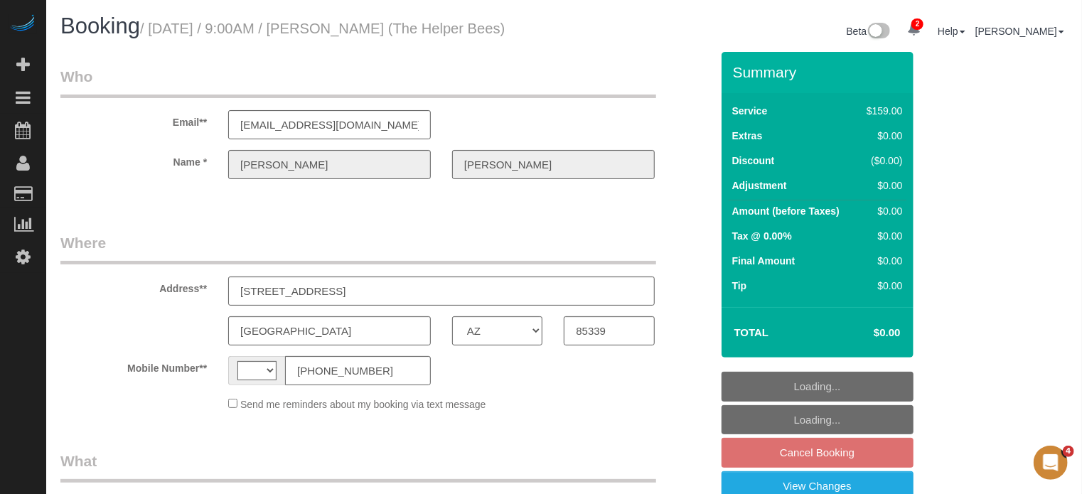
select select "string:[GEOGRAPHIC_DATA]"
select select "4"
select select "number:9"
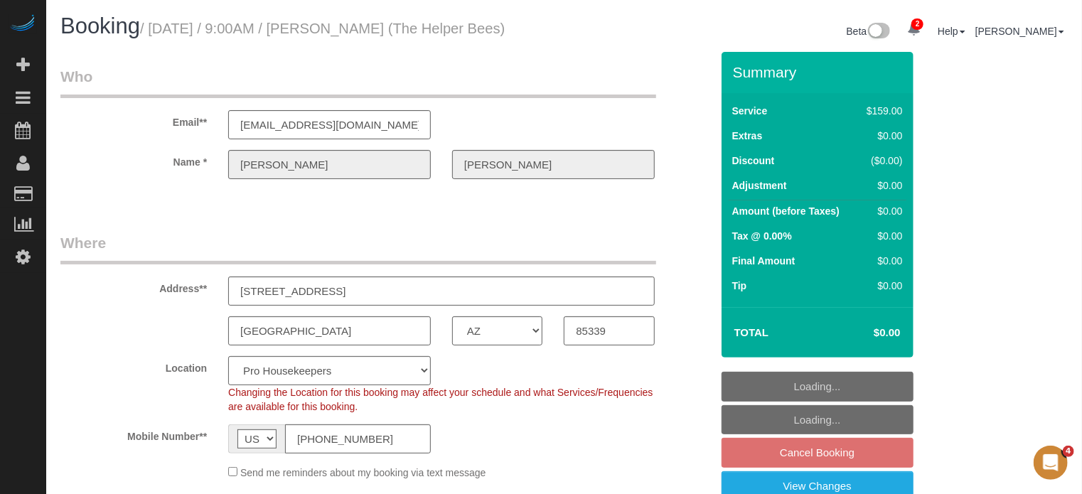
select select "spot51"
select select "object:1700"
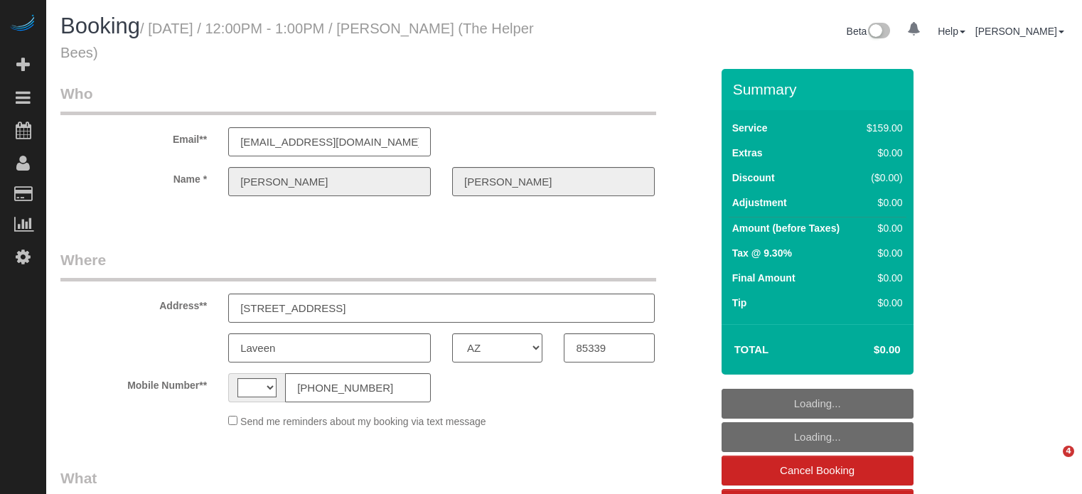
select select "AZ"
select select "number:9"
select select "string:[GEOGRAPHIC_DATA]"
select select "object:692"
select select "4"
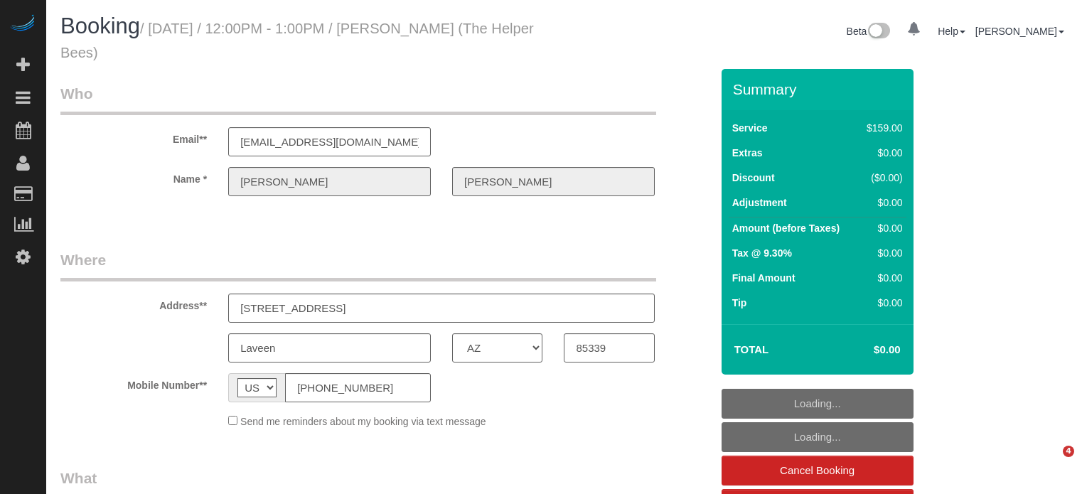
select select "spot1"
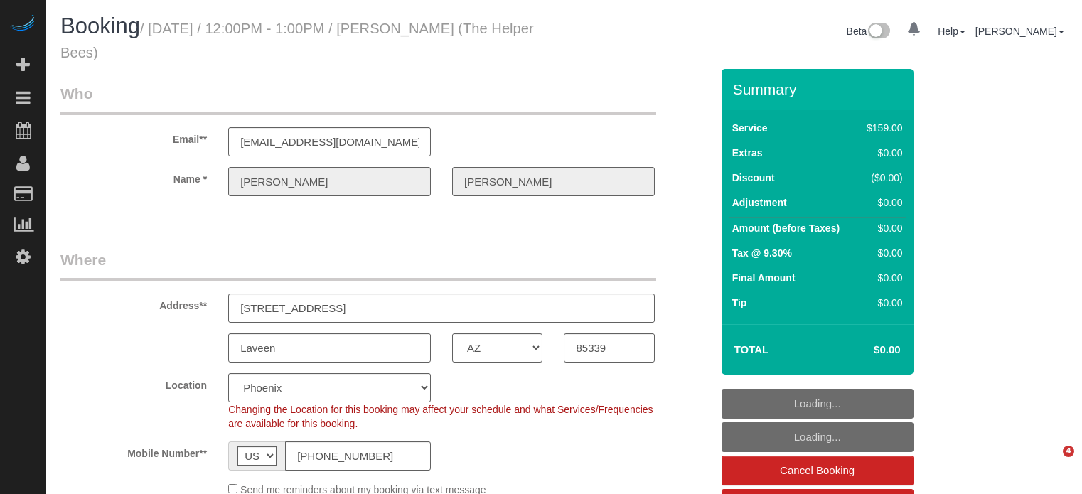
select select "spot6"
